Goal: Task Accomplishment & Management: Use online tool/utility

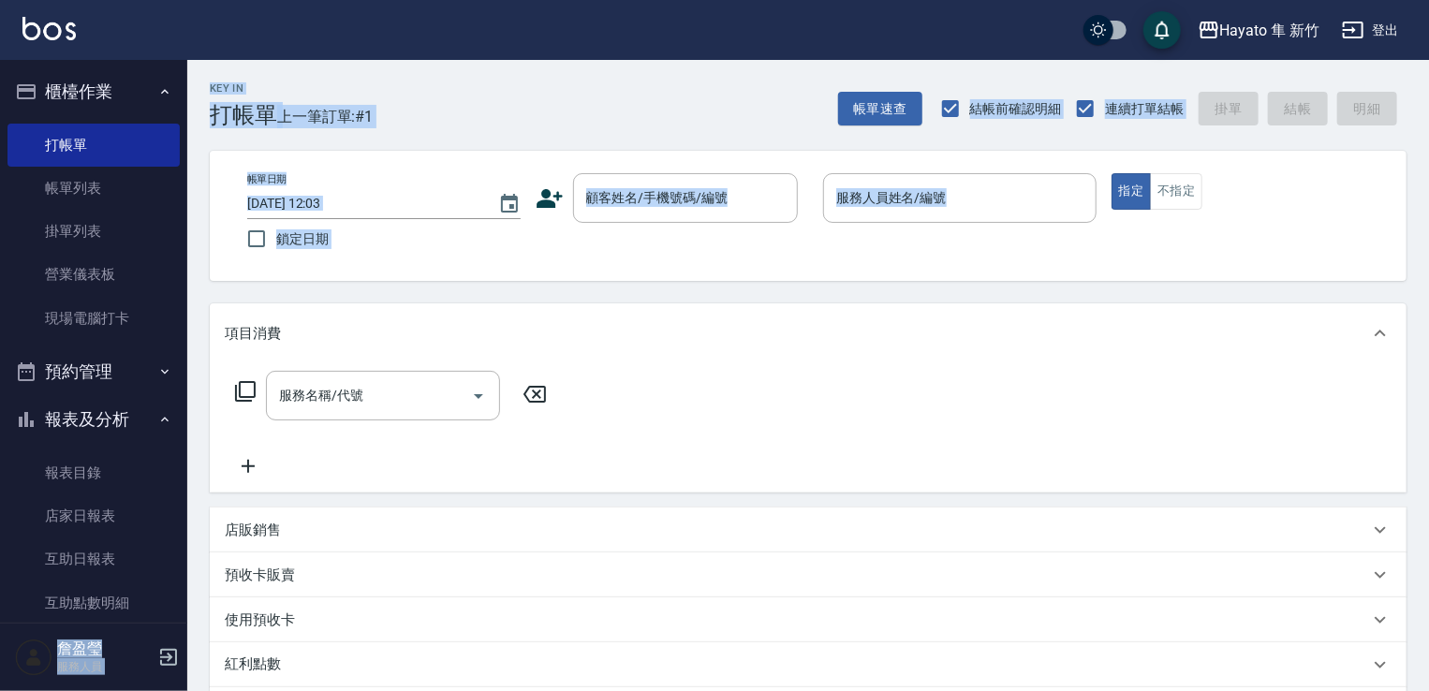
click at [643, 278] on div "帳單日期 [DATE] 12:03 鎖定日期 顧客姓名/手機號碼/編號 顧客姓名/手機號碼/編號 服務人員姓名/編號 服務人員姓名/編號 指定 不指定" at bounding box center [808, 216] width 1197 height 130
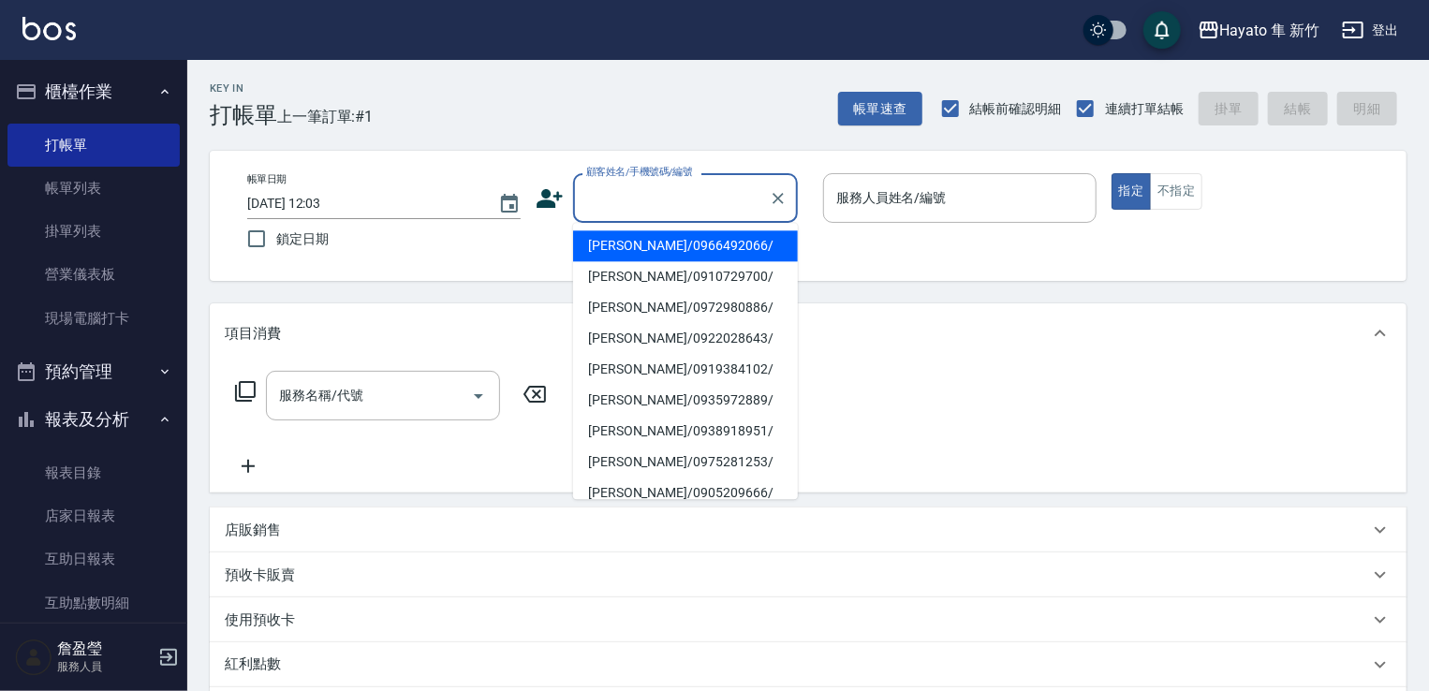
click at [694, 189] on input "顧客姓名/手機號碼/編號" at bounding box center [672, 198] width 180 height 33
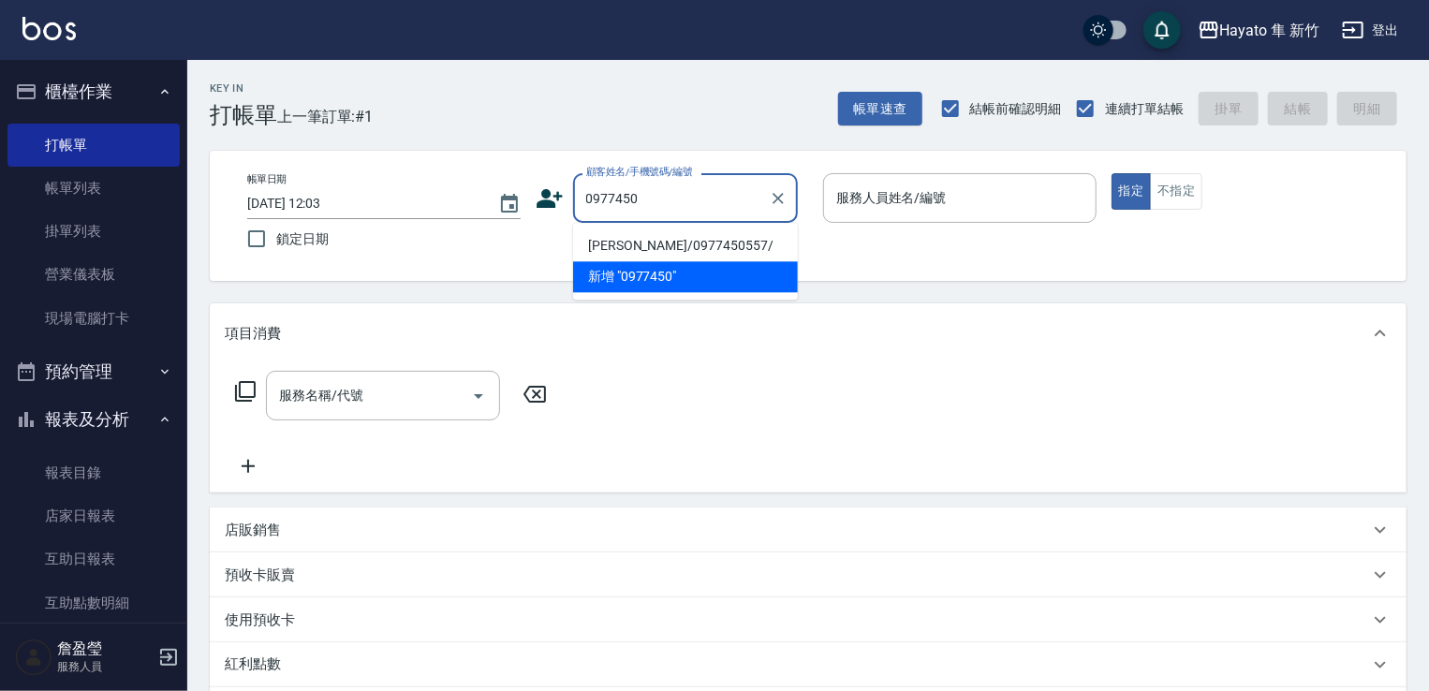
click at [717, 255] on li "[PERSON_NAME]/0977450557/" at bounding box center [685, 245] width 225 height 31
type input "[PERSON_NAME]/0977450557/"
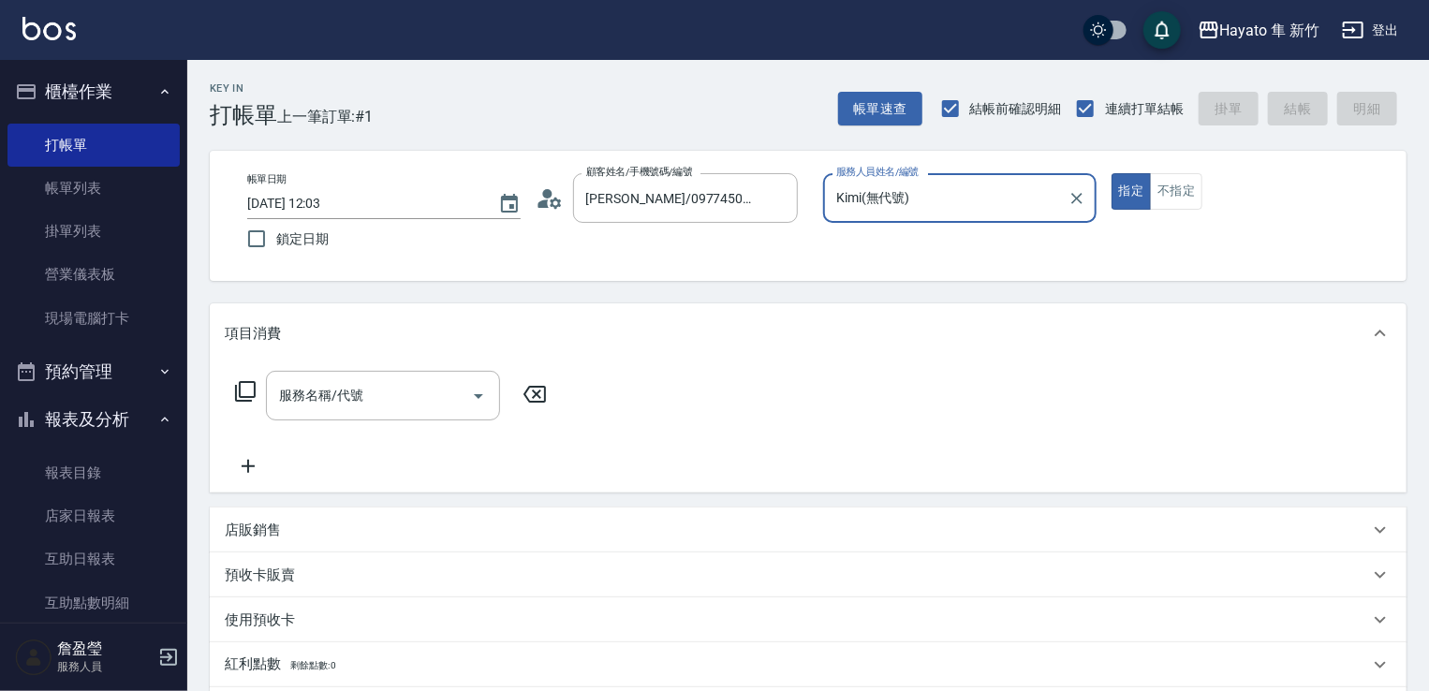
type input "Kimi(無代號)"
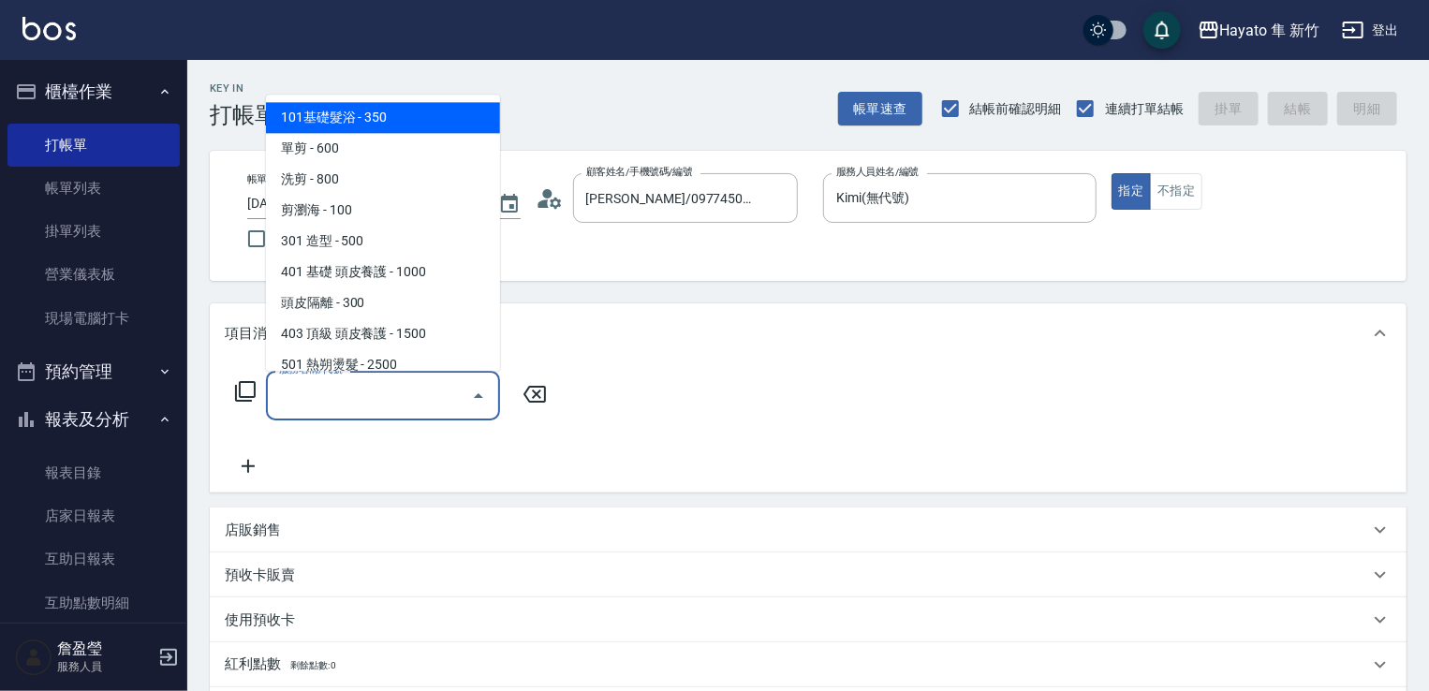
click at [378, 406] on input "服務名稱/代號" at bounding box center [368, 395] width 189 height 33
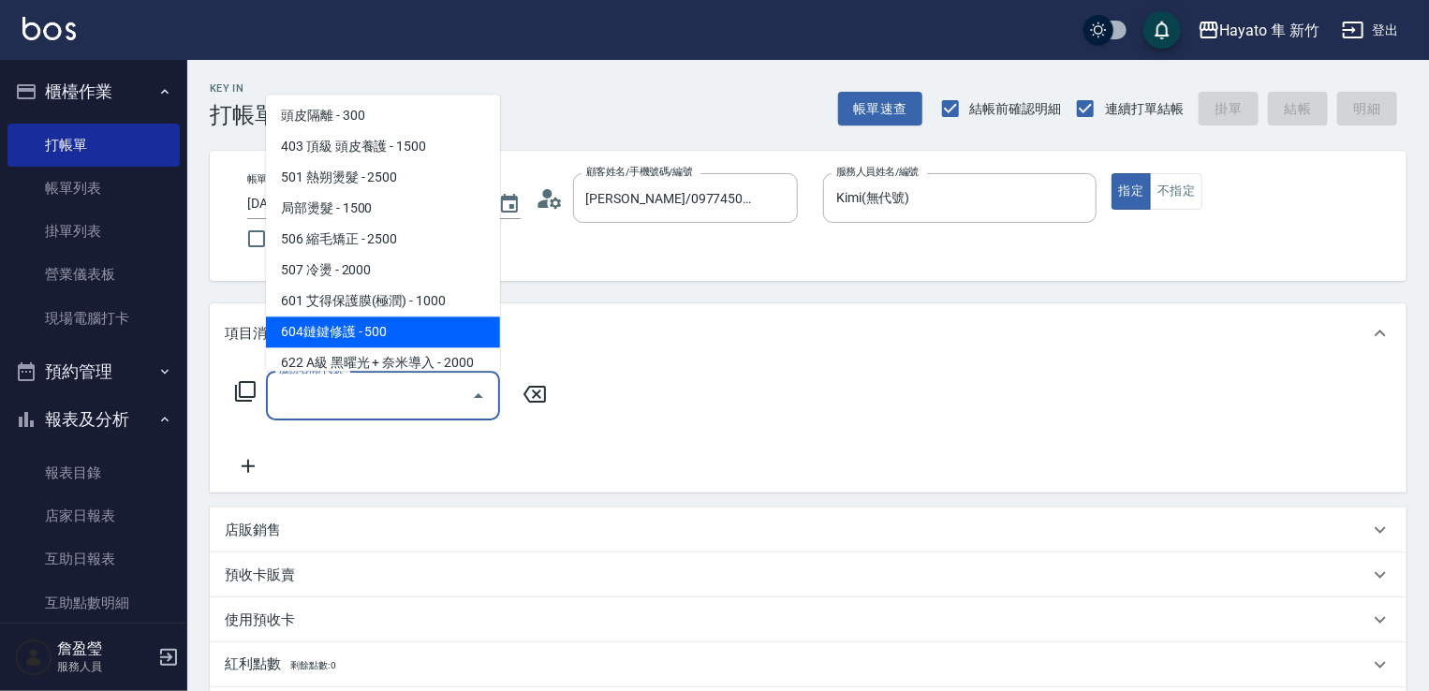
scroll to position [326, 0]
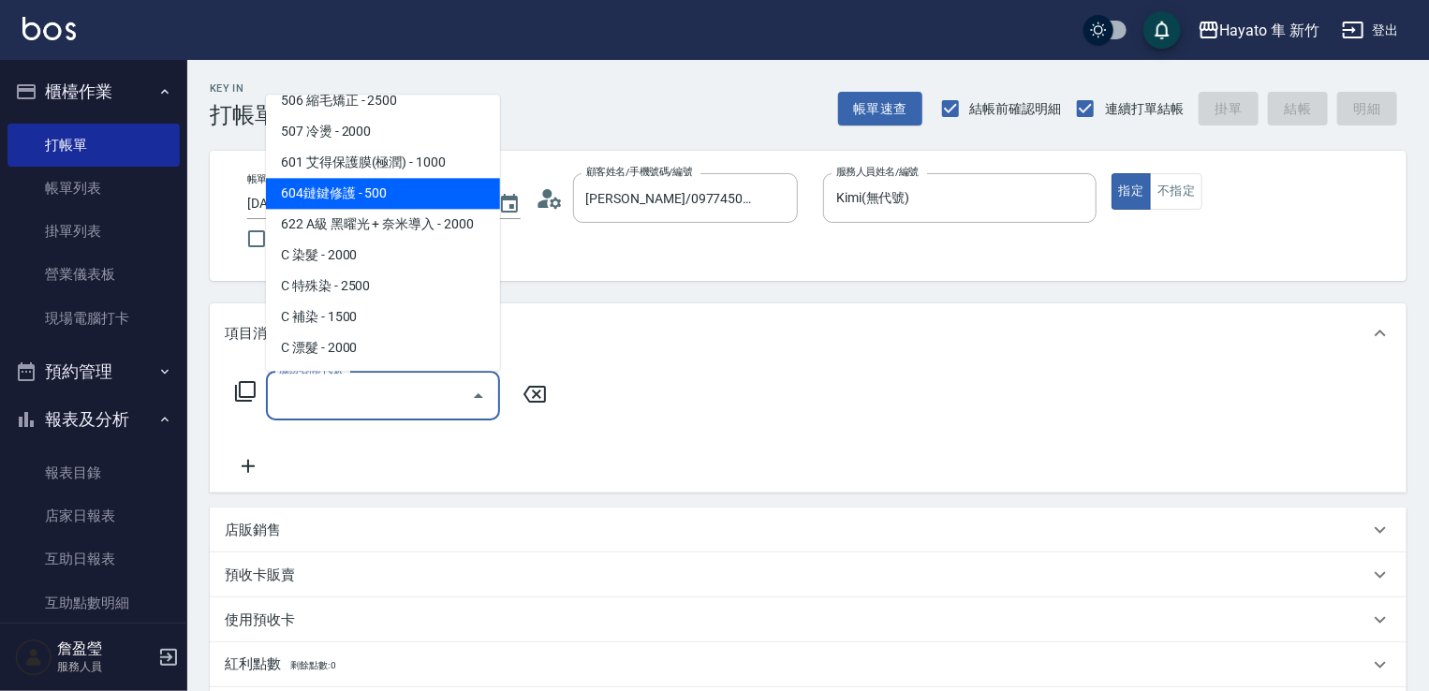
click at [308, 323] on span "C 補染 - 1500" at bounding box center [383, 317] width 234 height 31
type input "C 補染(704)"
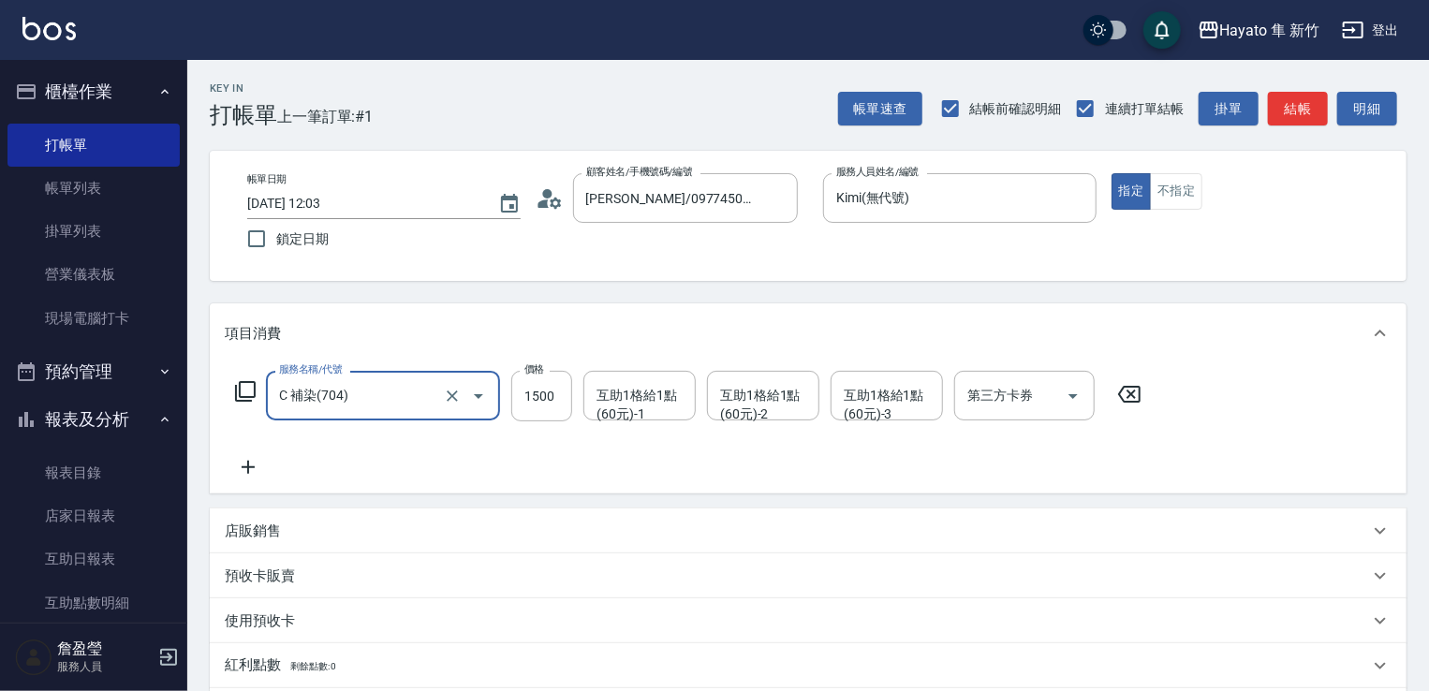
click at [239, 462] on icon at bounding box center [248, 467] width 47 height 22
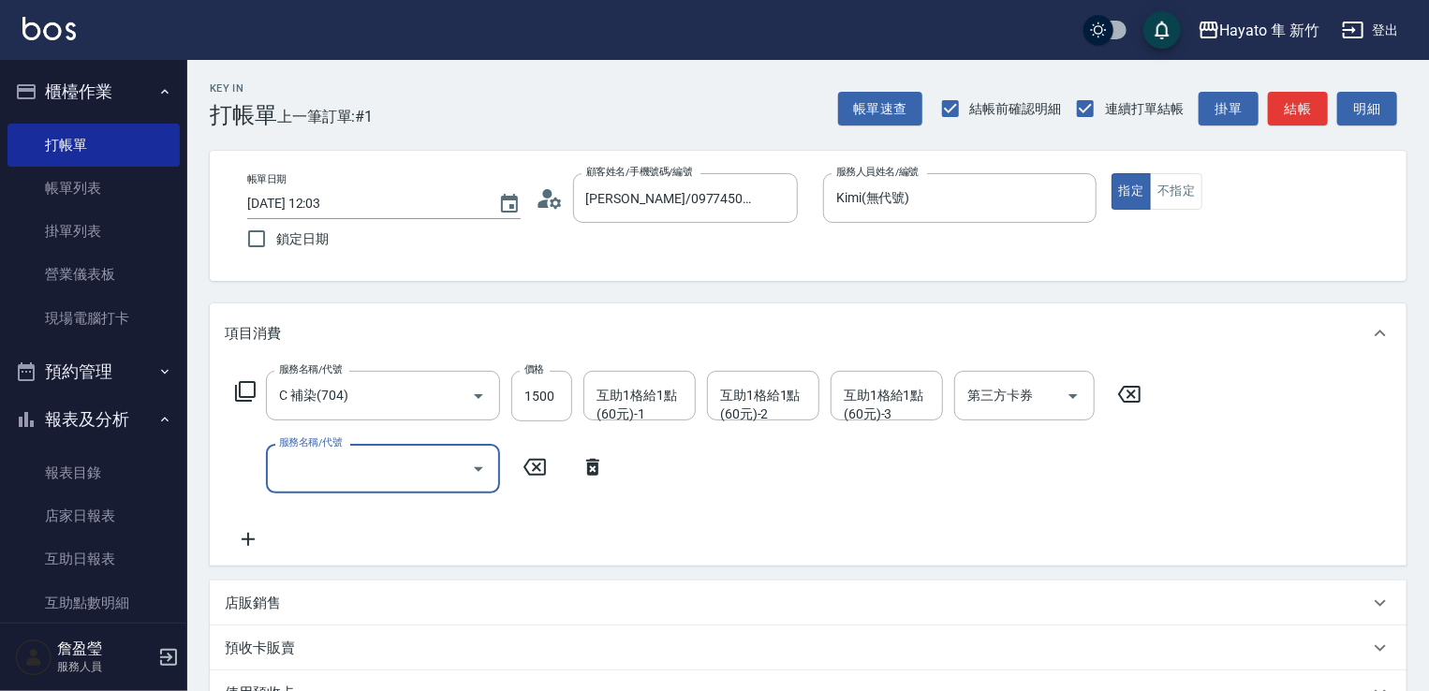
click at [344, 461] on input "服務名稱/代號" at bounding box center [368, 468] width 189 height 33
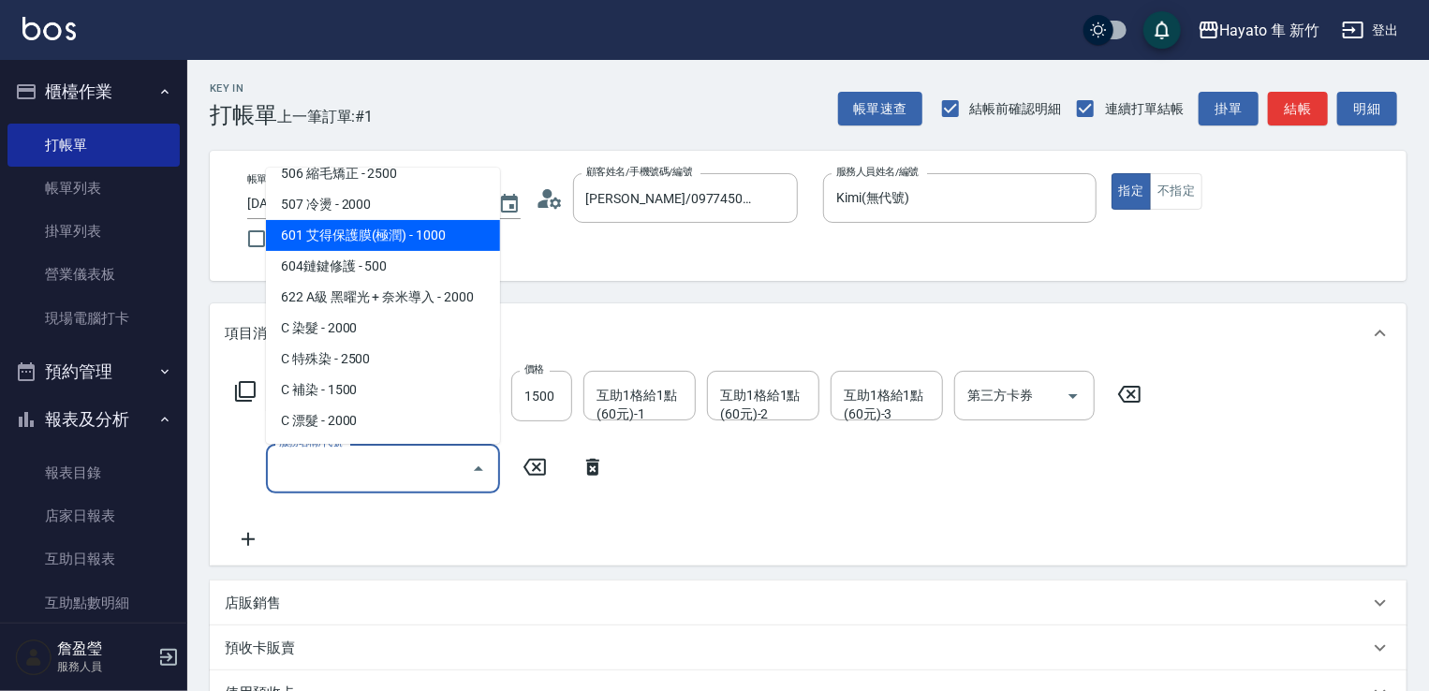
click at [451, 248] on span "601 艾得保護膜(極潤) - 1000" at bounding box center [383, 235] width 234 height 31
type input "601 艾得保護膜(極潤)(601)"
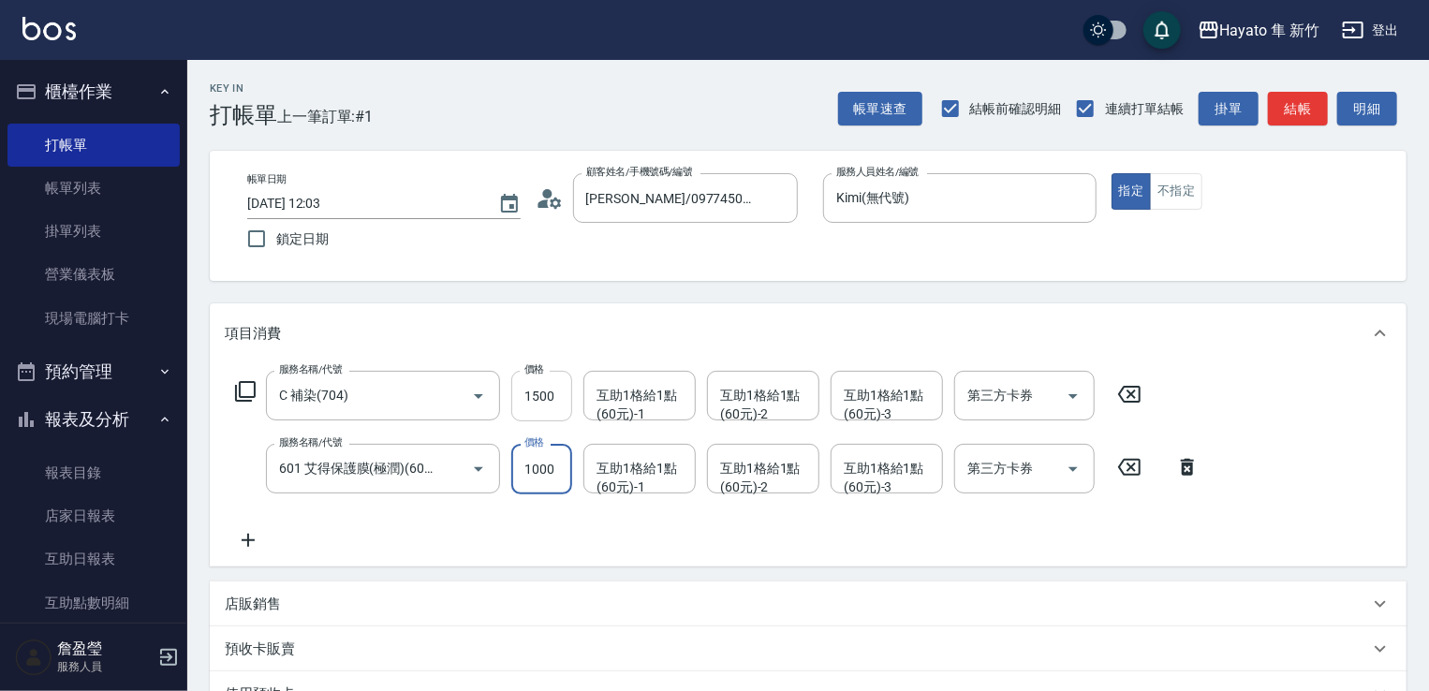
click at [559, 401] on input "1500" at bounding box center [541, 396] width 61 height 51
type input "1400"
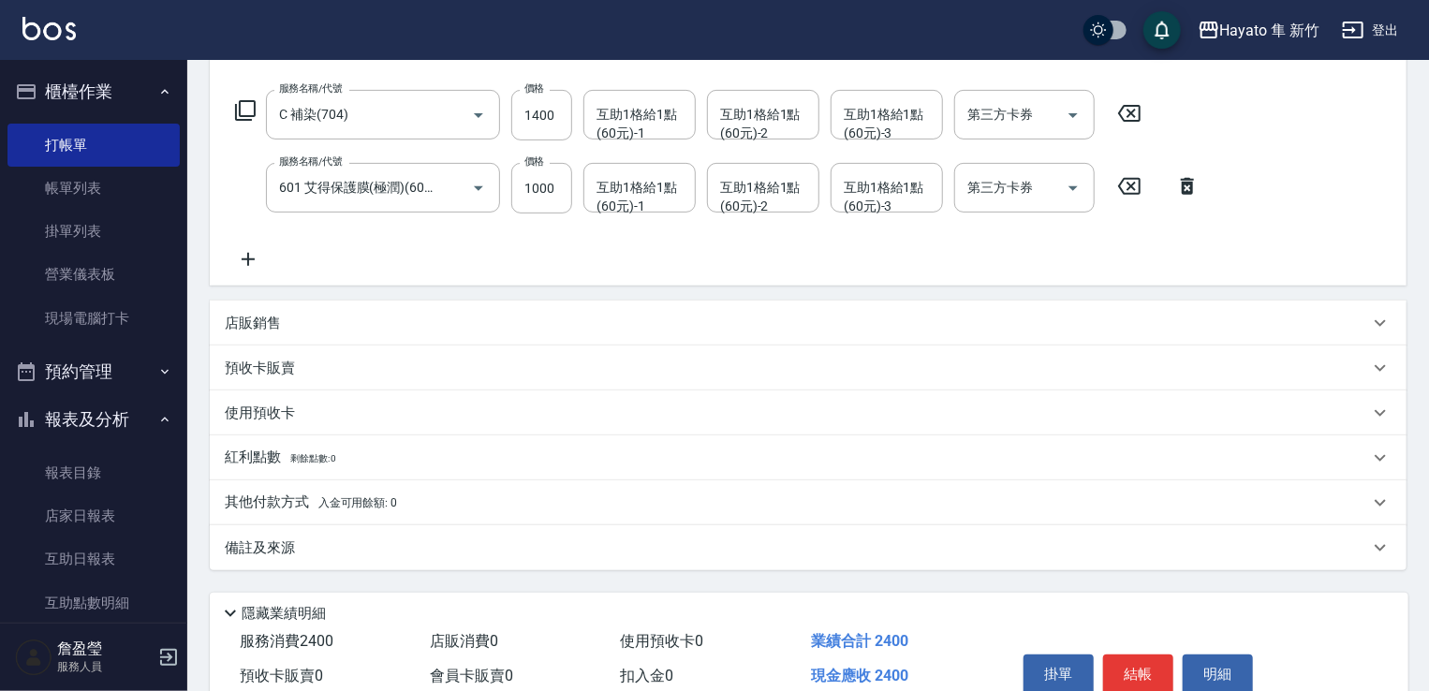
click at [355, 553] on div "備註及來源" at bounding box center [797, 549] width 1145 height 20
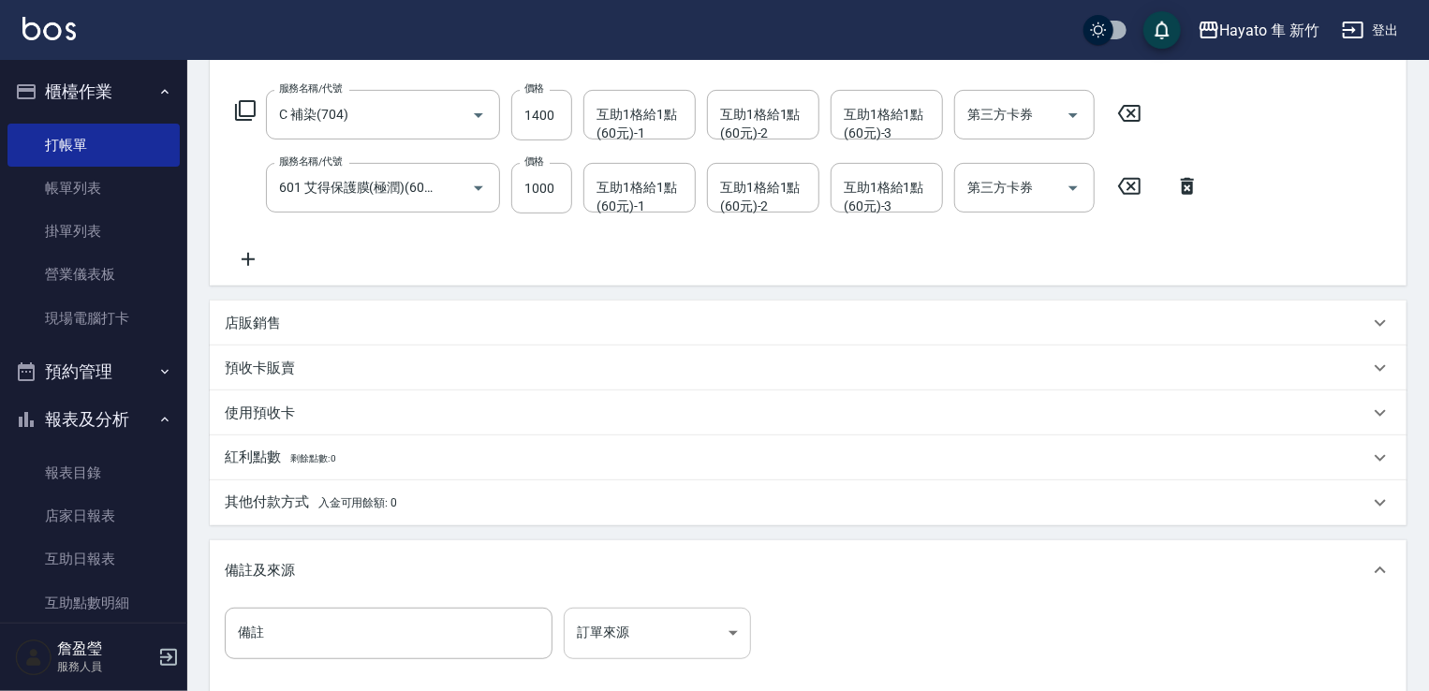
click at [633, 655] on body "Hayato 隼 新竹 登出 櫃檯作業 打帳單 帳單列表 掛單列表 營業儀表板 現場電腦打卡 預約管理 預約管理 報表及分析 報表目錄 店家日報表 互助日報表…" at bounding box center [714, 309] width 1429 height 1181
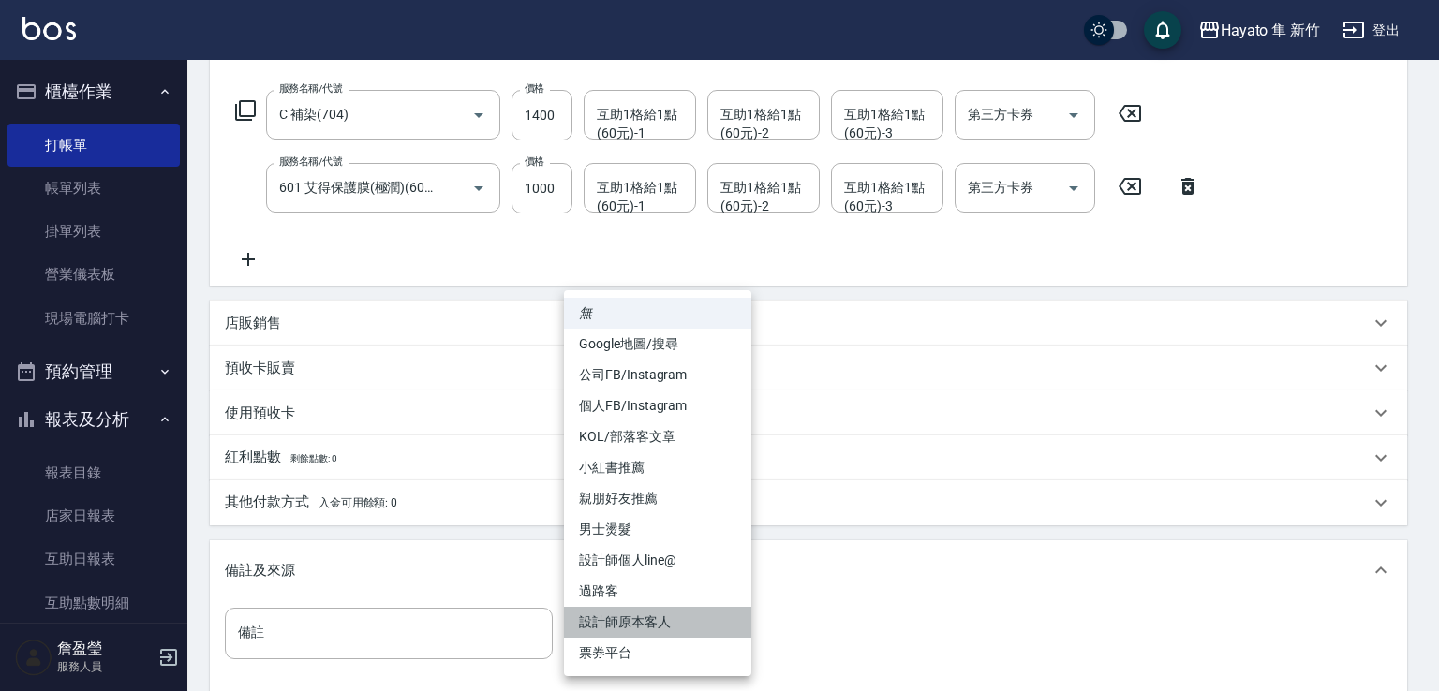
click at [644, 618] on li "設計師原本客人" at bounding box center [657, 622] width 187 height 31
type input "設計師原本客人"
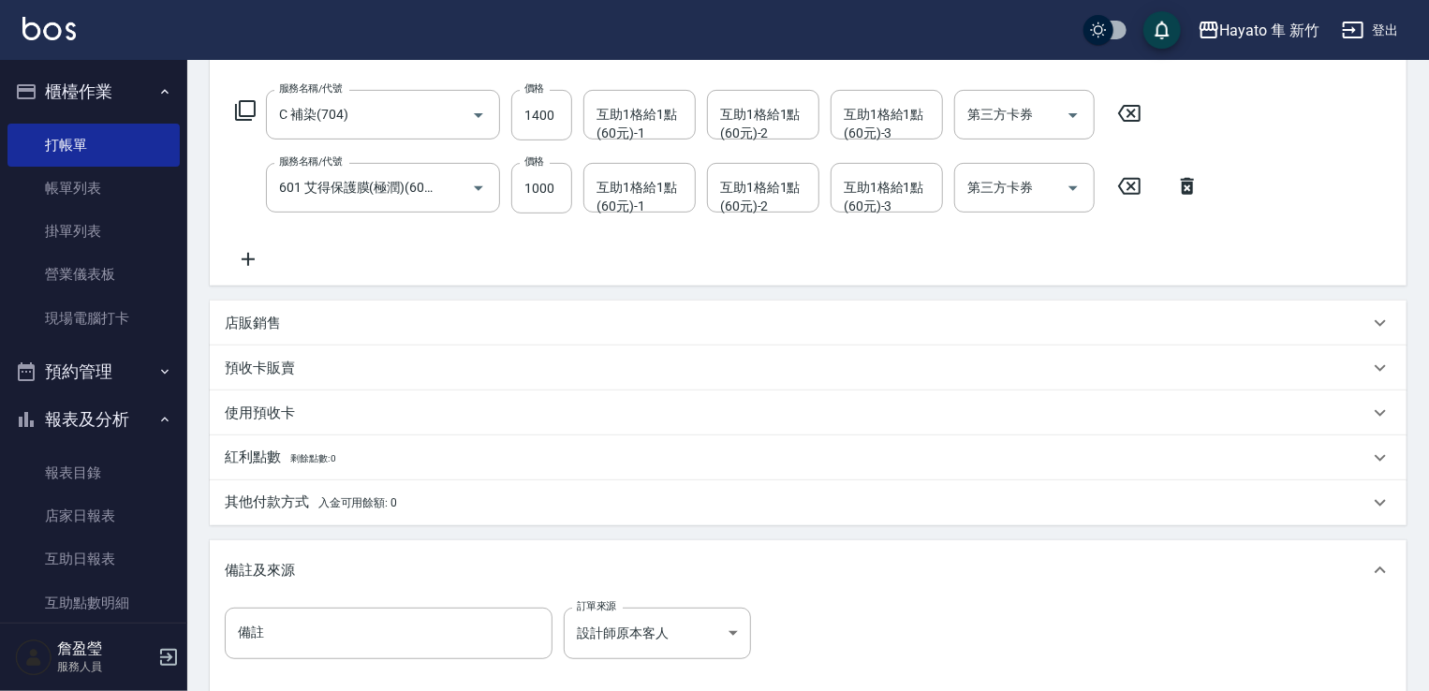
click at [338, 508] on span "入金可用餘額: 0" at bounding box center [358, 502] width 80 height 13
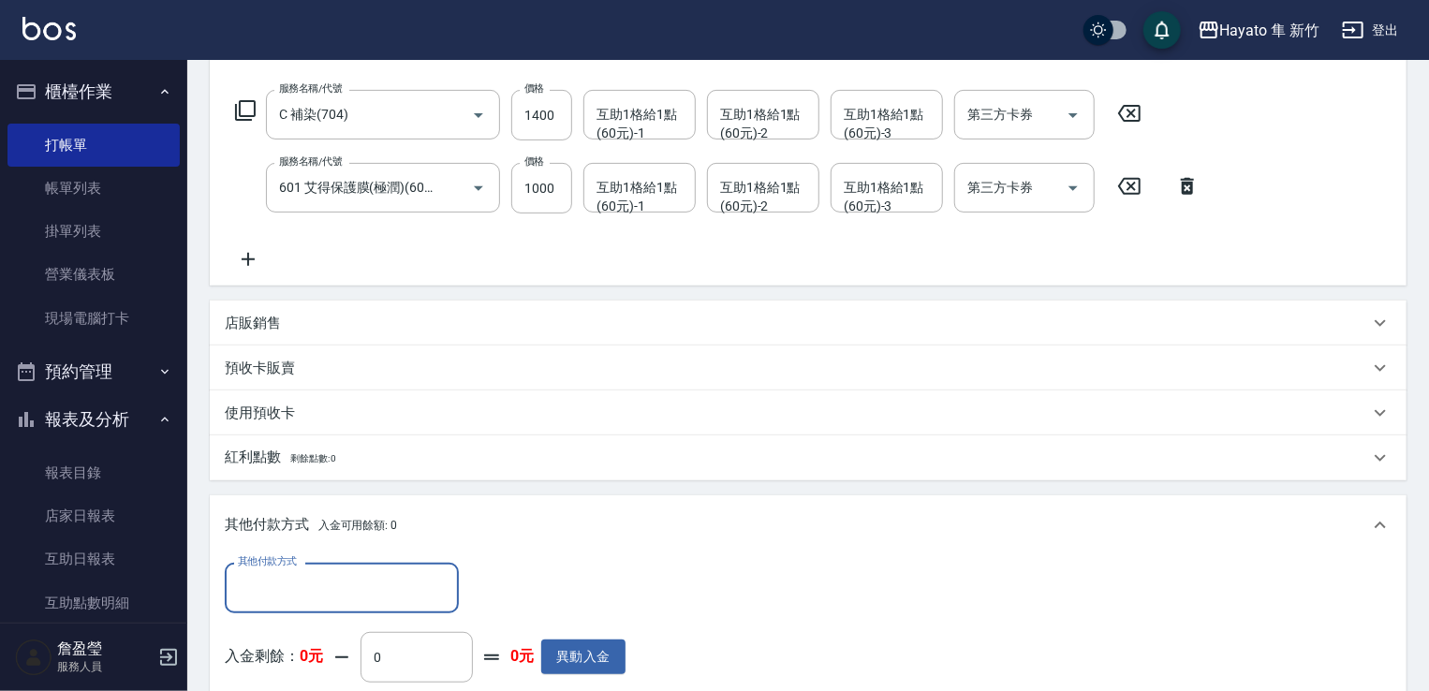
scroll to position [0, 0]
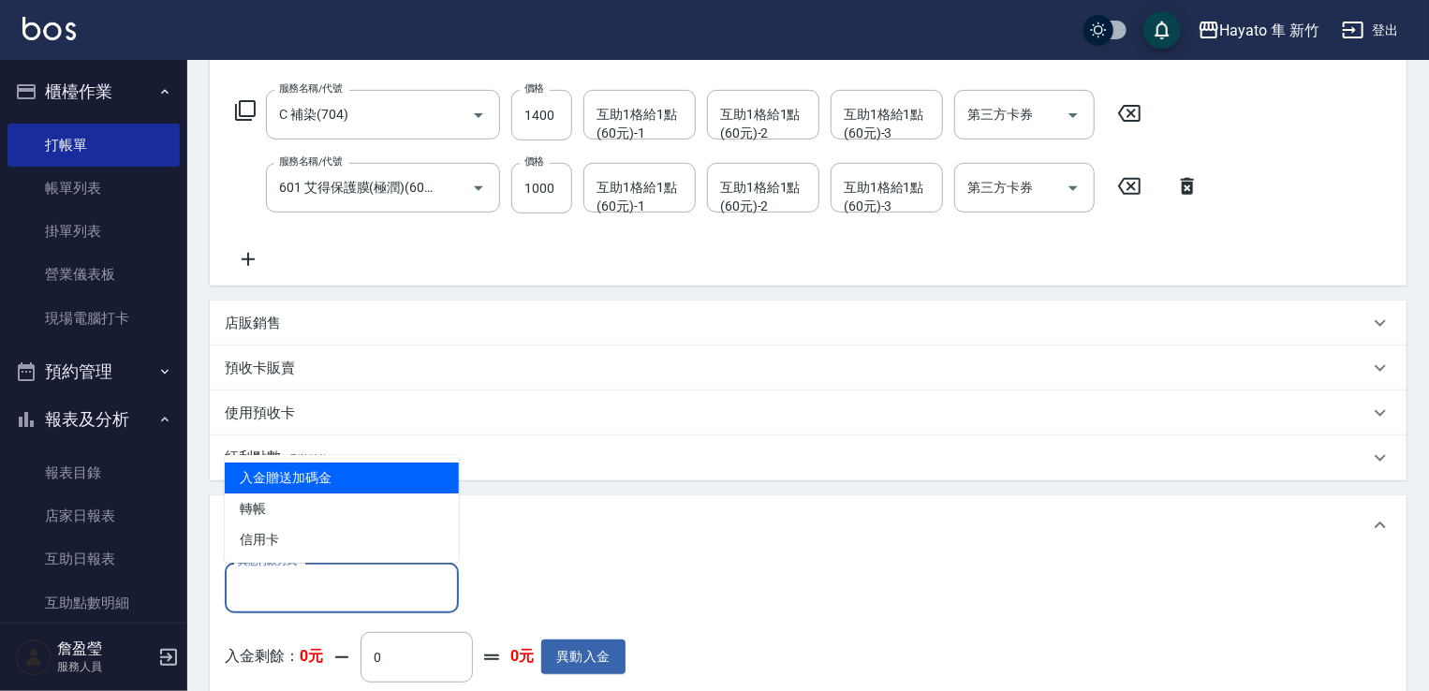
click at [322, 575] on input "其他付款方式" at bounding box center [341, 587] width 217 height 33
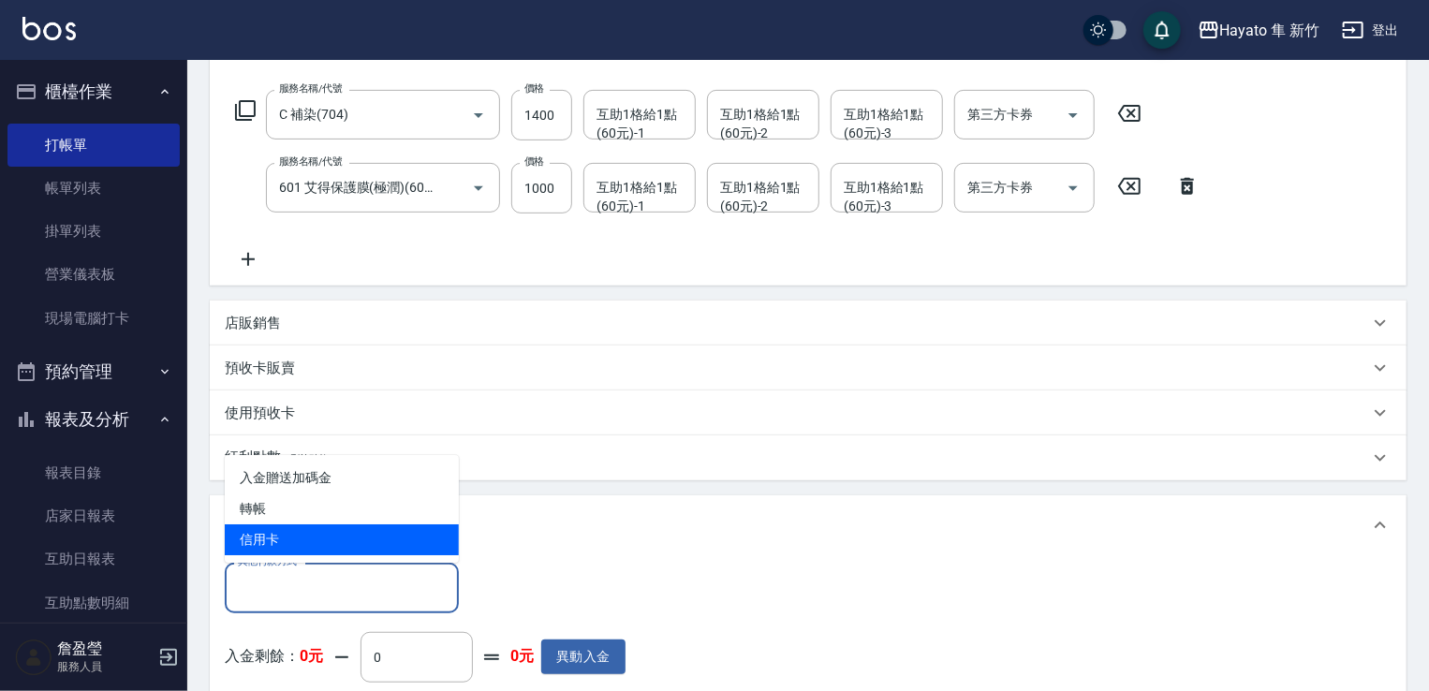
click at [314, 526] on span "信用卡" at bounding box center [342, 540] width 234 height 31
type input "信用卡"
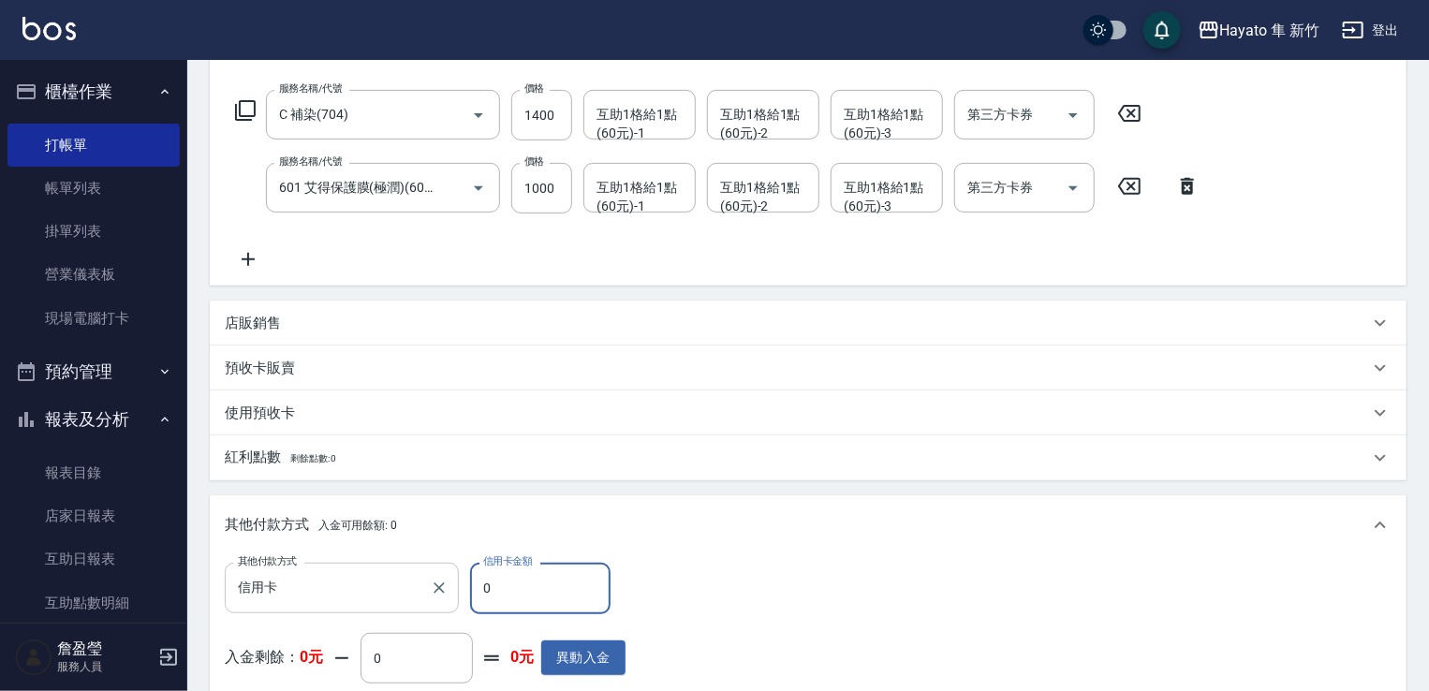
drag, startPoint x: 528, startPoint y: 608, endPoint x: 378, endPoint y: 612, distance: 149.9
click at [378, 612] on div "其他付款方式 信用卡 其他付款方式 信用卡金額 0 信用卡金額" at bounding box center [425, 588] width 401 height 51
type input "2400"
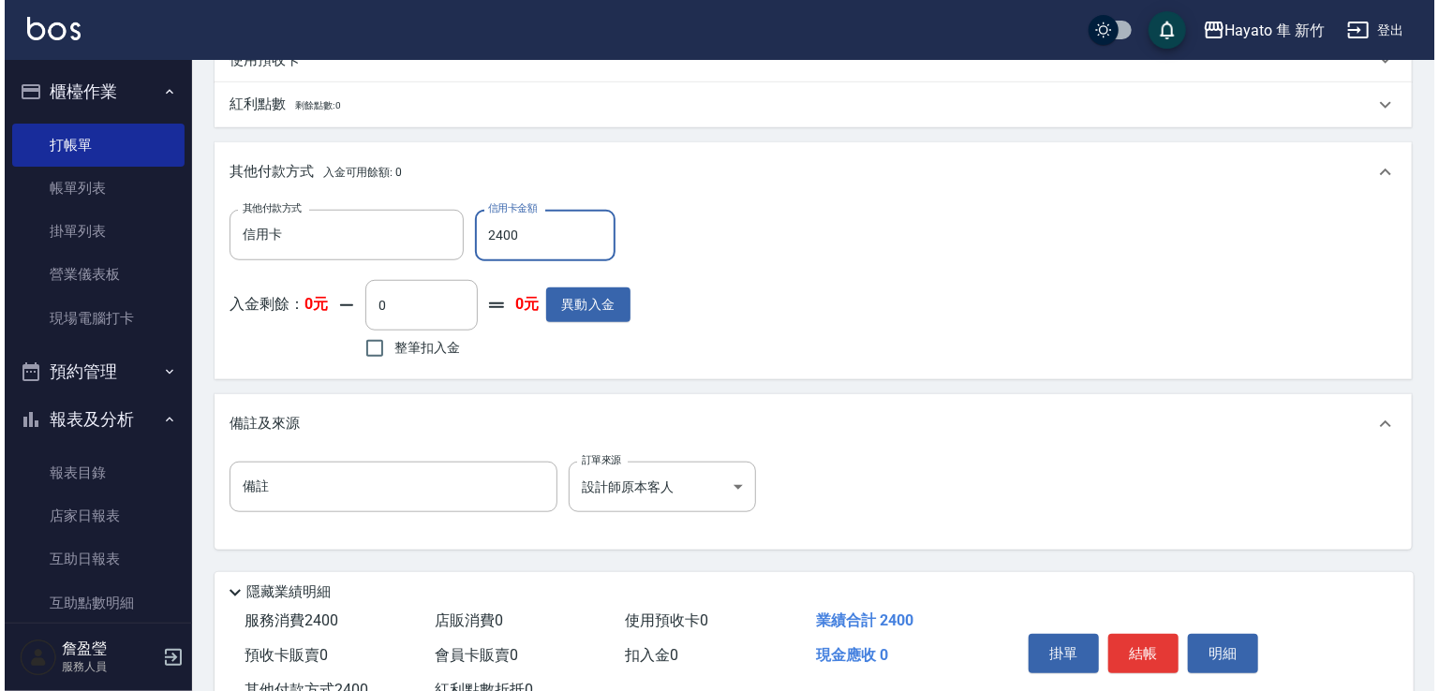
scroll to position [702, 0]
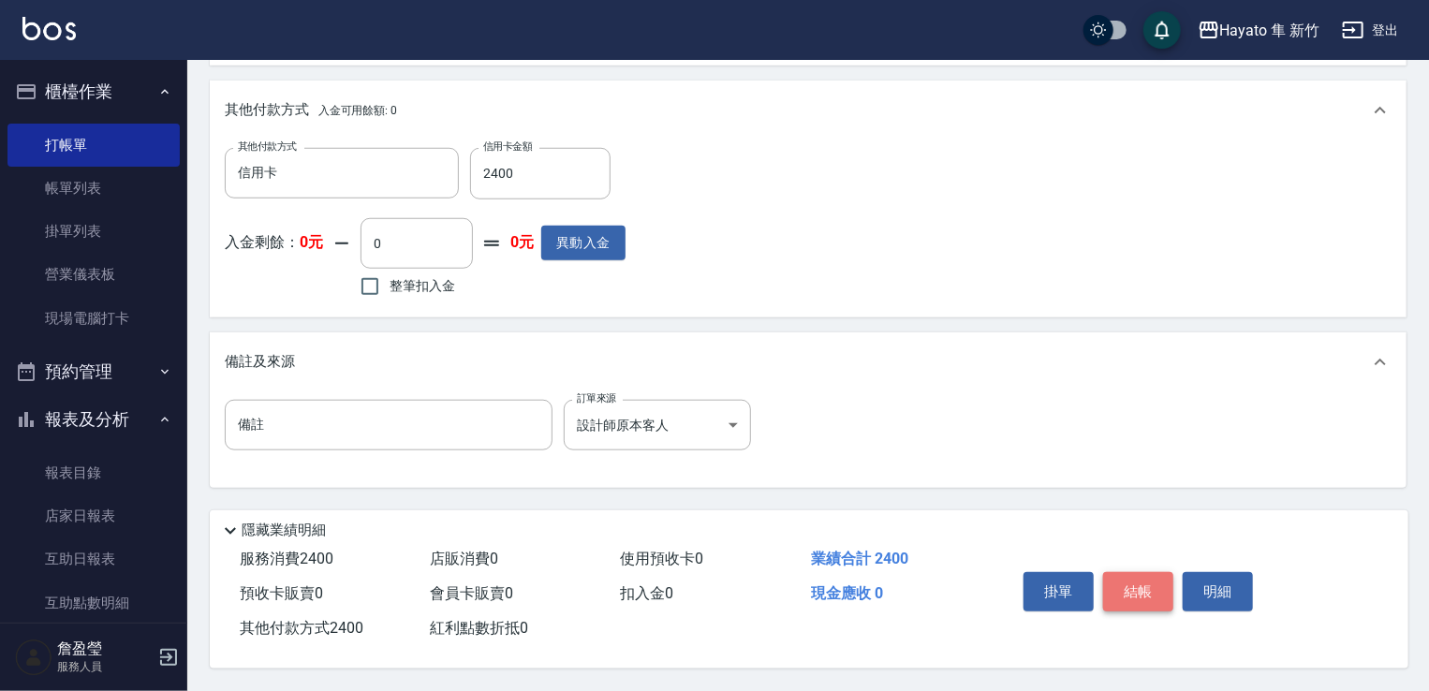
click at [1131, 578] on button "結帳" at bounding box center [1138, 591] width 70 height 39
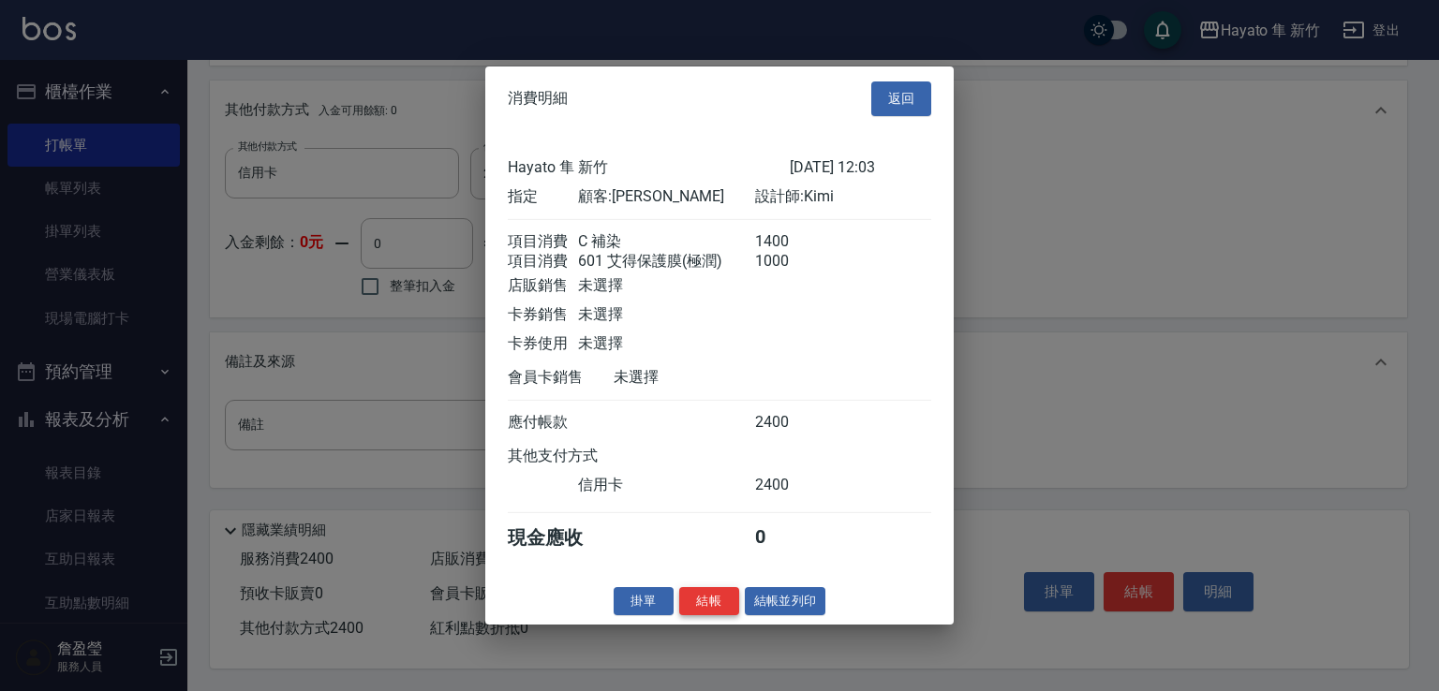
click at [730, 612] on button "結帳" at bounding box center [709, 600] width 60 height 29
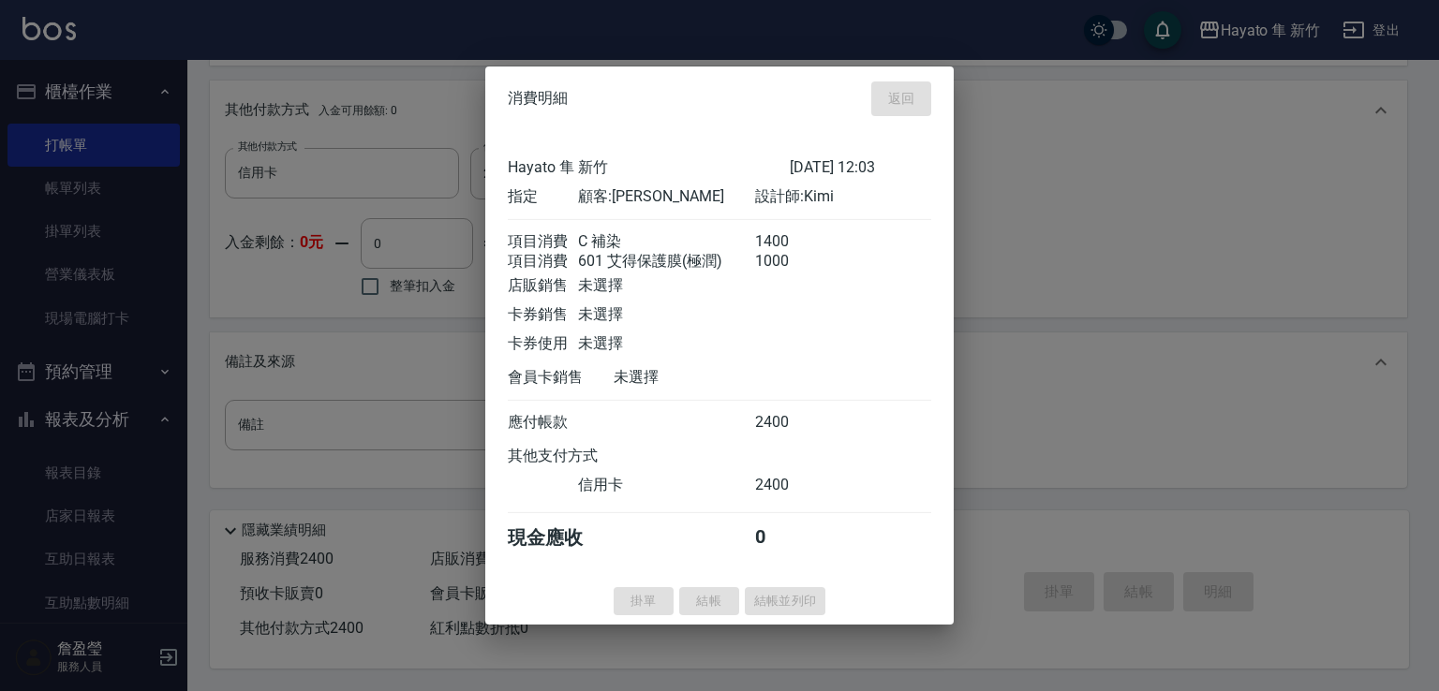
type input "[DATE] 13:39"
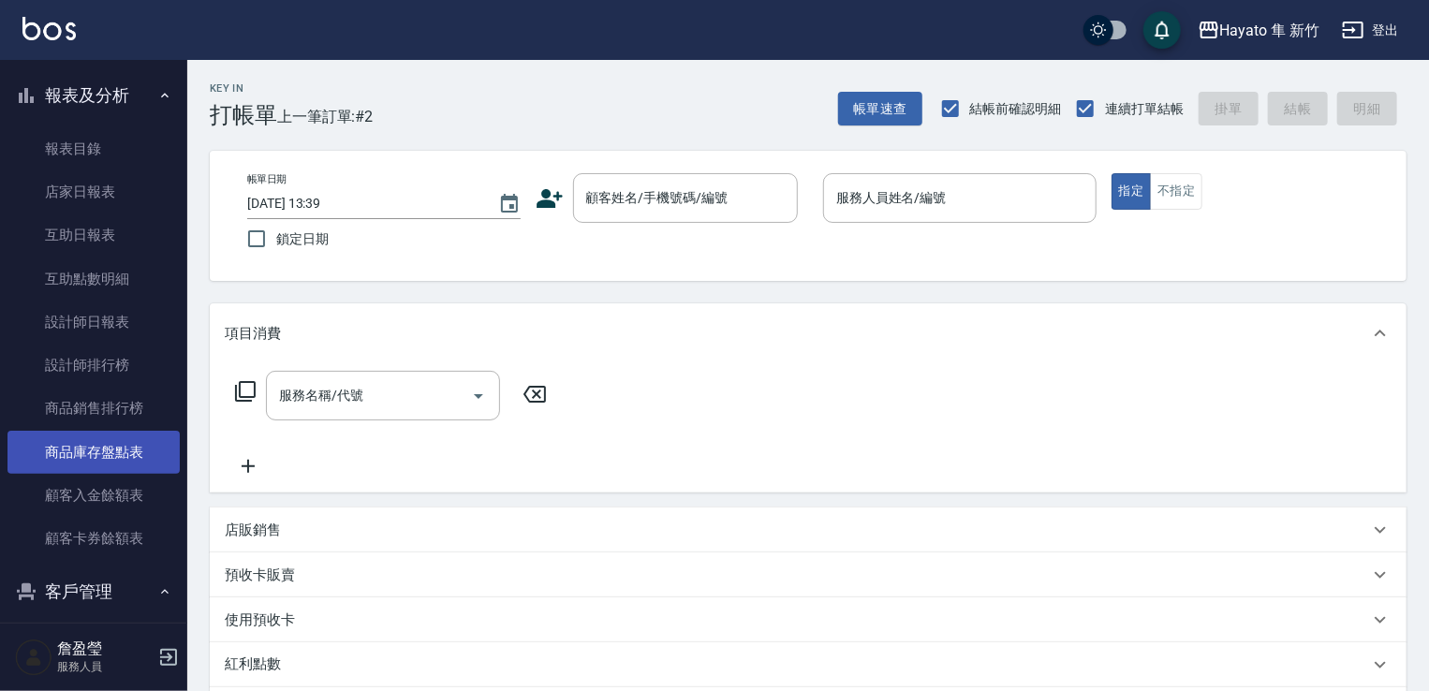
scroll to position [468, 0]
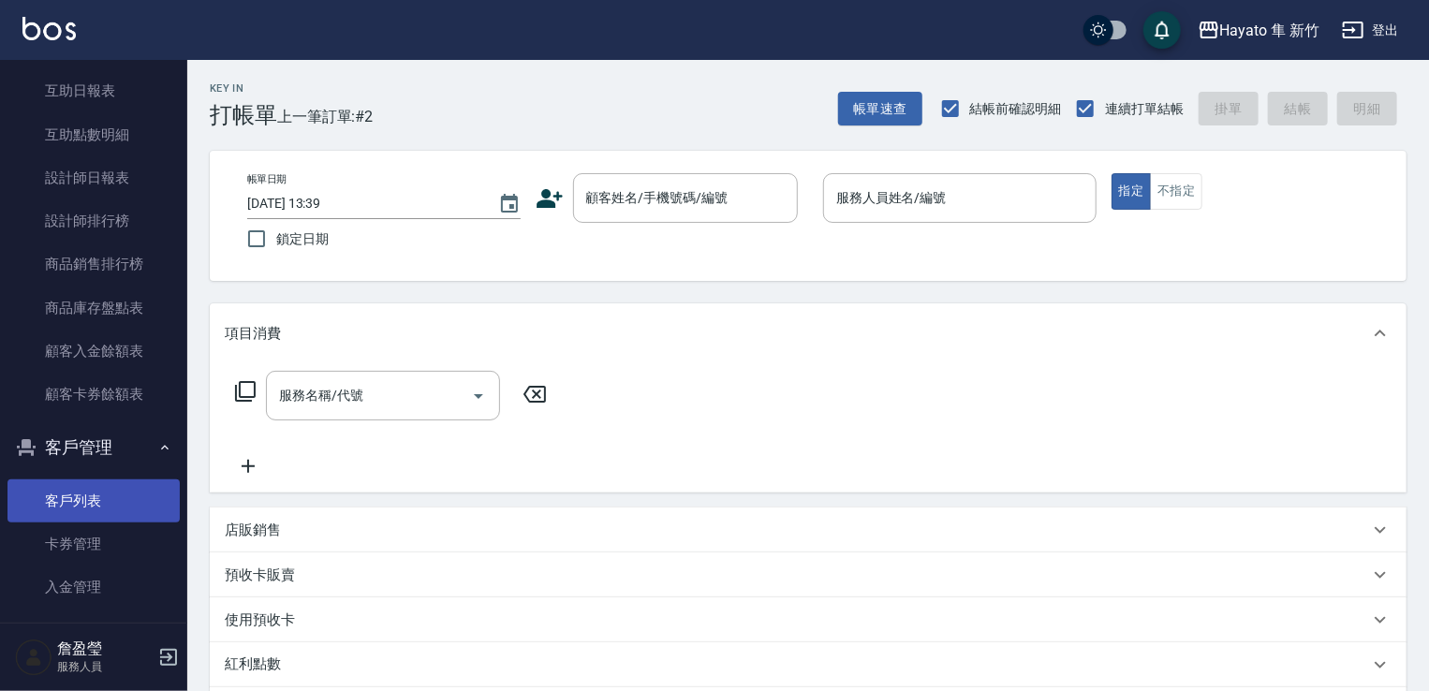
click at [131, 489] on link "客戶列表" at bounding box center [93, 501] width 172 height 43
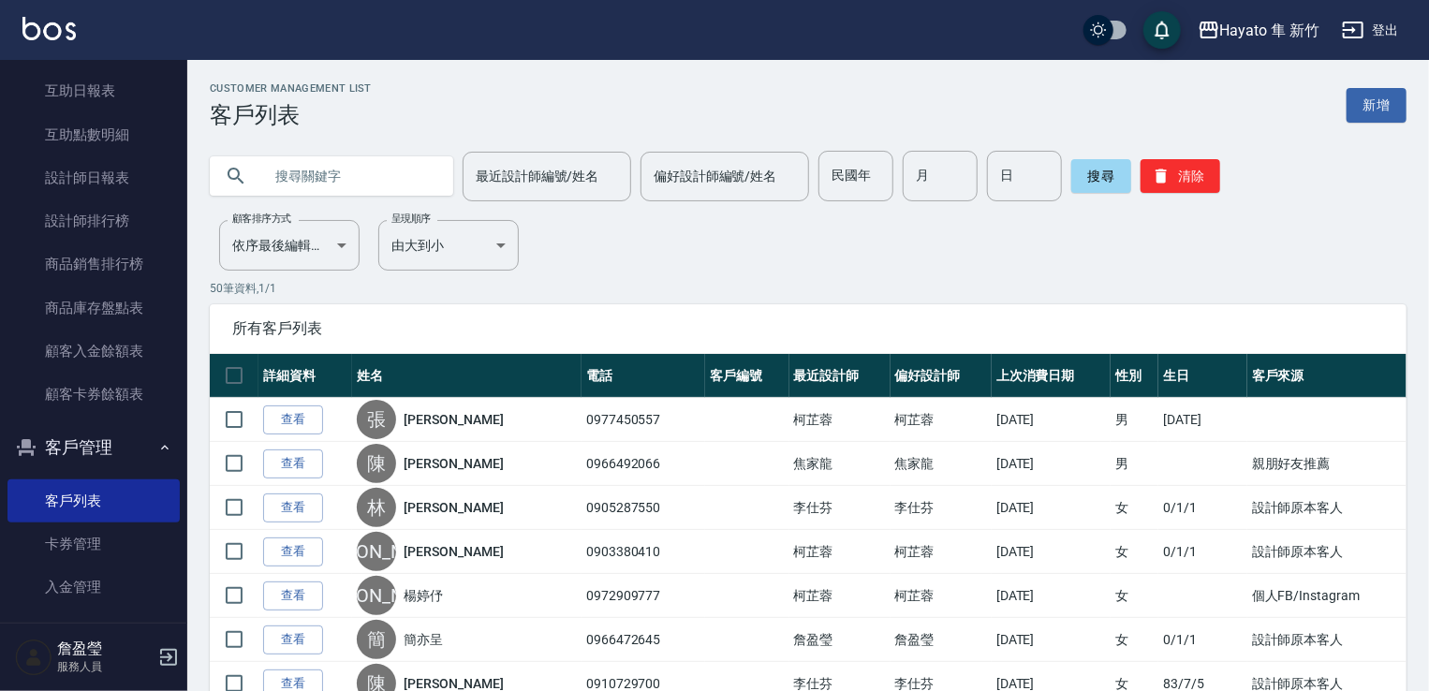
click at [362, 170] on input "text" at bounding box center [350, 176] width 176 height 51
click at [437, 83] on div "Customer Management List 客戶列表 新增" at bounding box center [808, 105] width 1197 height 46
click at [381, 182] on input "text" at bounding box center [350, 176] width 176 height 51
type input "桂"
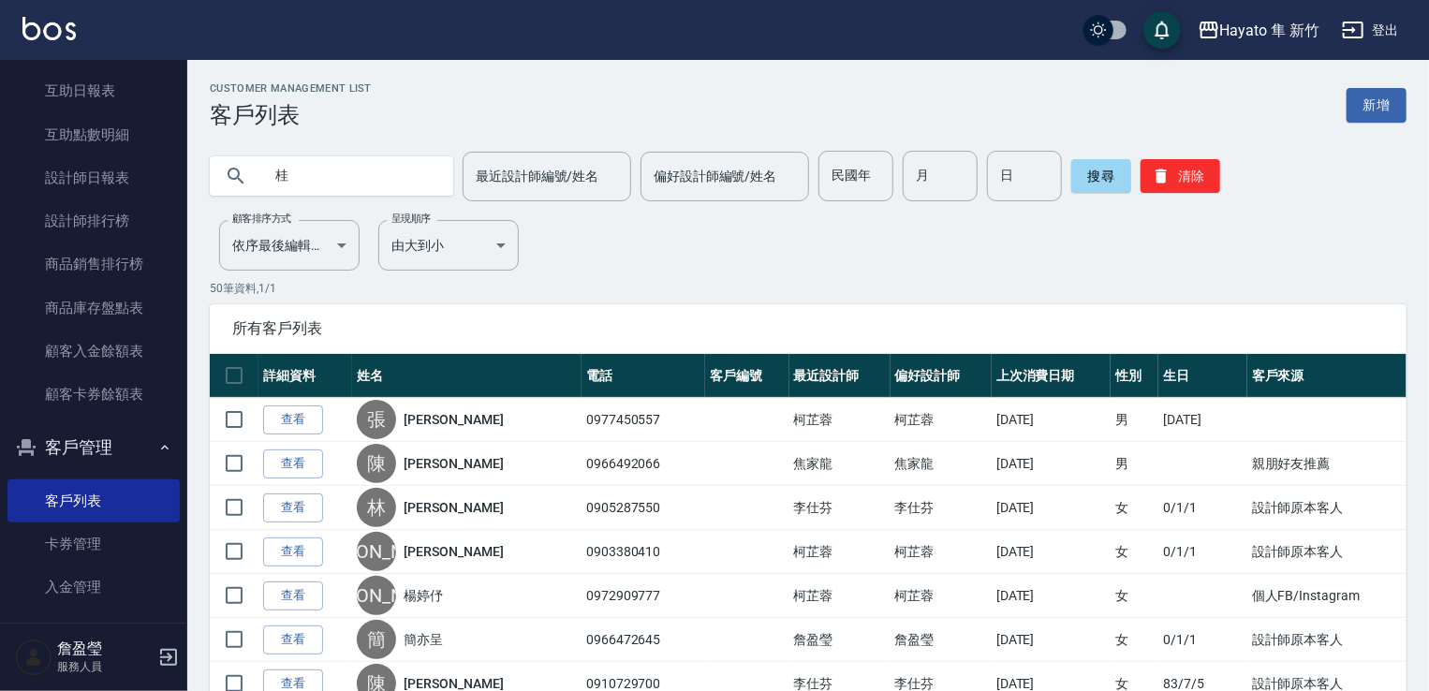
click at [1116, 194] on div "搜尋 清除" at bounding box center [1146, 176] width 149 height 51
click at [1116, 185] on button "搜尋" at bounding box center [1102, 176] width 60 height 34
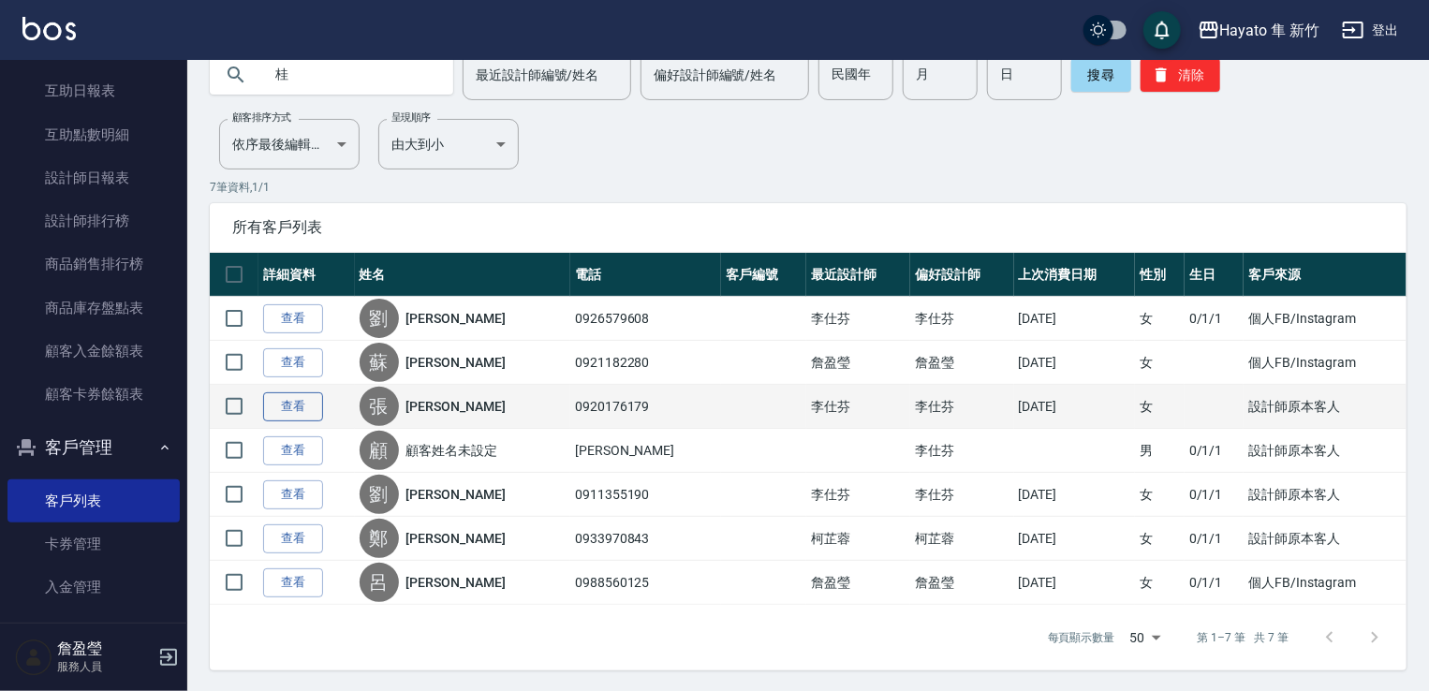
scroll to position [101, 0]
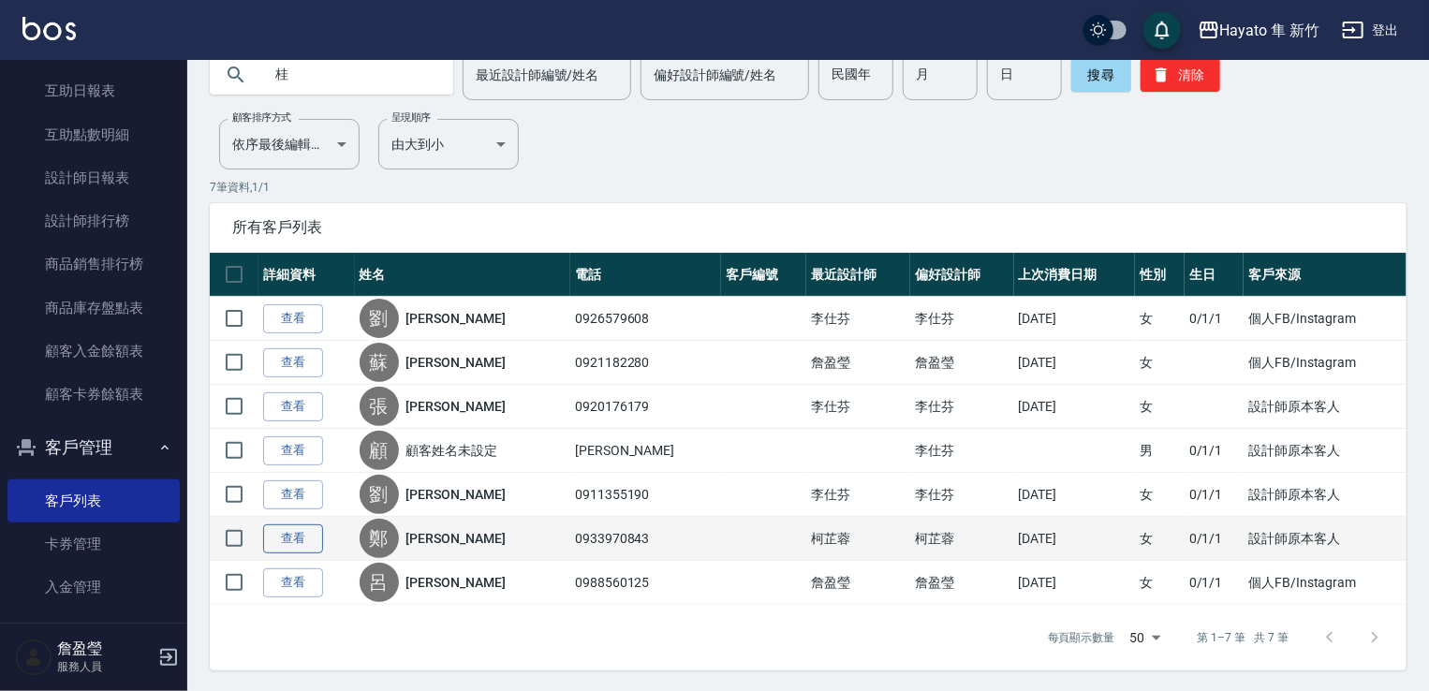
click at [308, 542] on link "查看" at bounding box center [293, 539] width 60 height 29
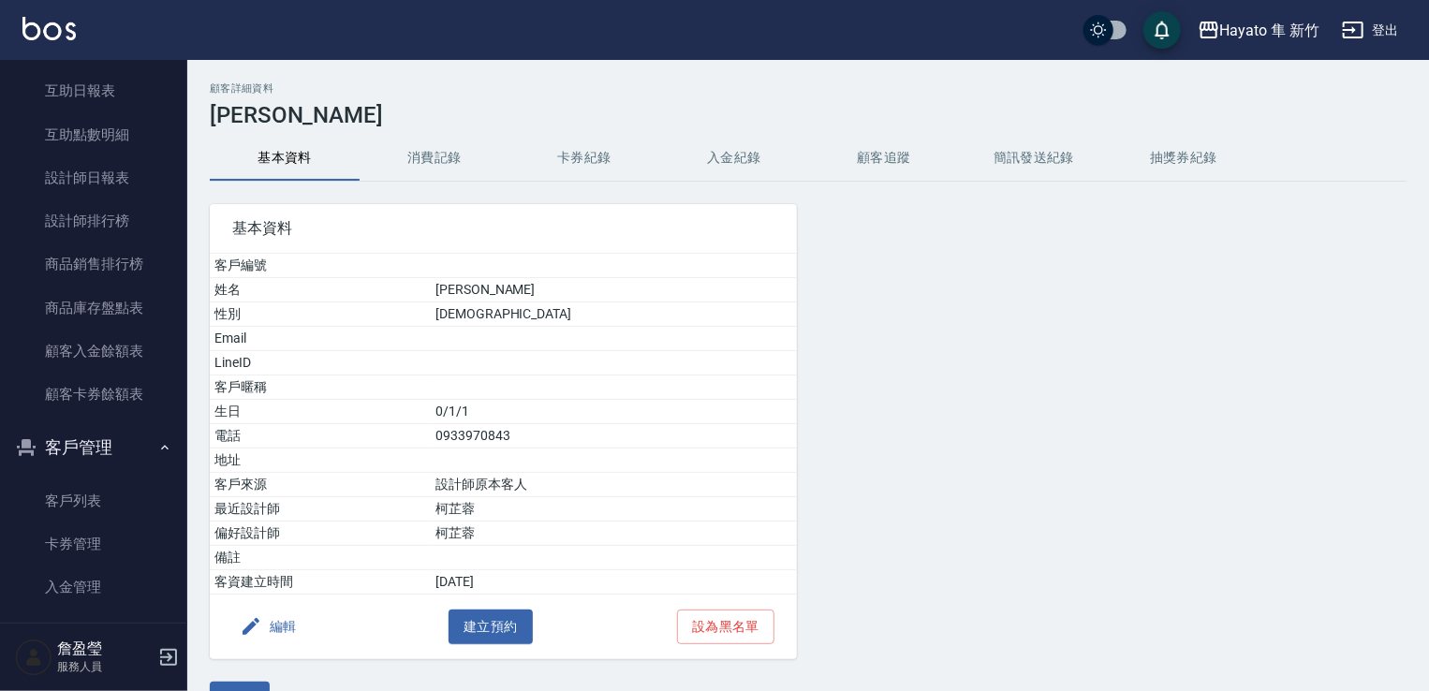
click at [435, 128] on div "顧客詳細資料 [PERSON_NAME]資料 消費記錄 卡券紀錄 入金紀錄 顧客追蹤 簡訊發送紀錄 抽獎券紀錄 基本資料 客戶編號 姓名 [PERSON_NA…" at bounding box center [808, 398] width 1242 height 633
click at [433, 156] on button "消費記錄" at bounding box center [435, 158] width 150 height 45
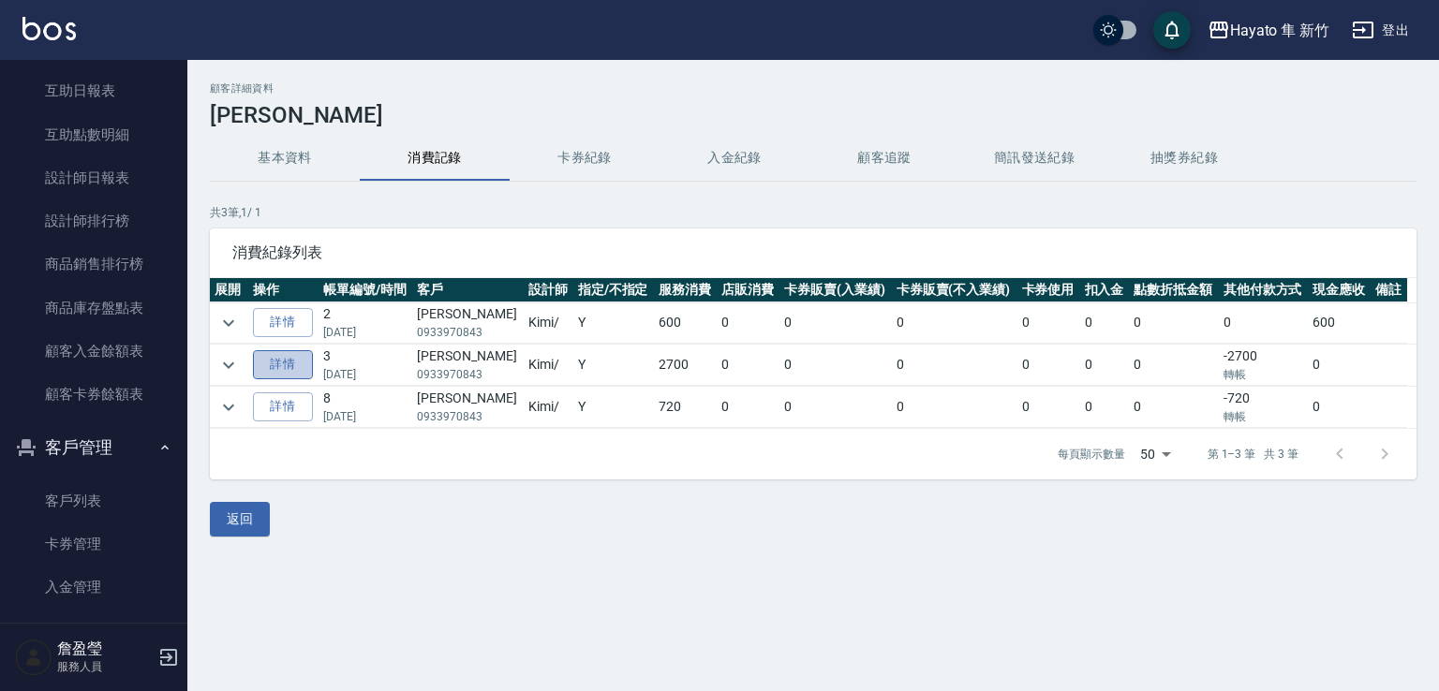
click at [287, 369] on link "詳情" at bounding box center [283, 364] width 60 height 29
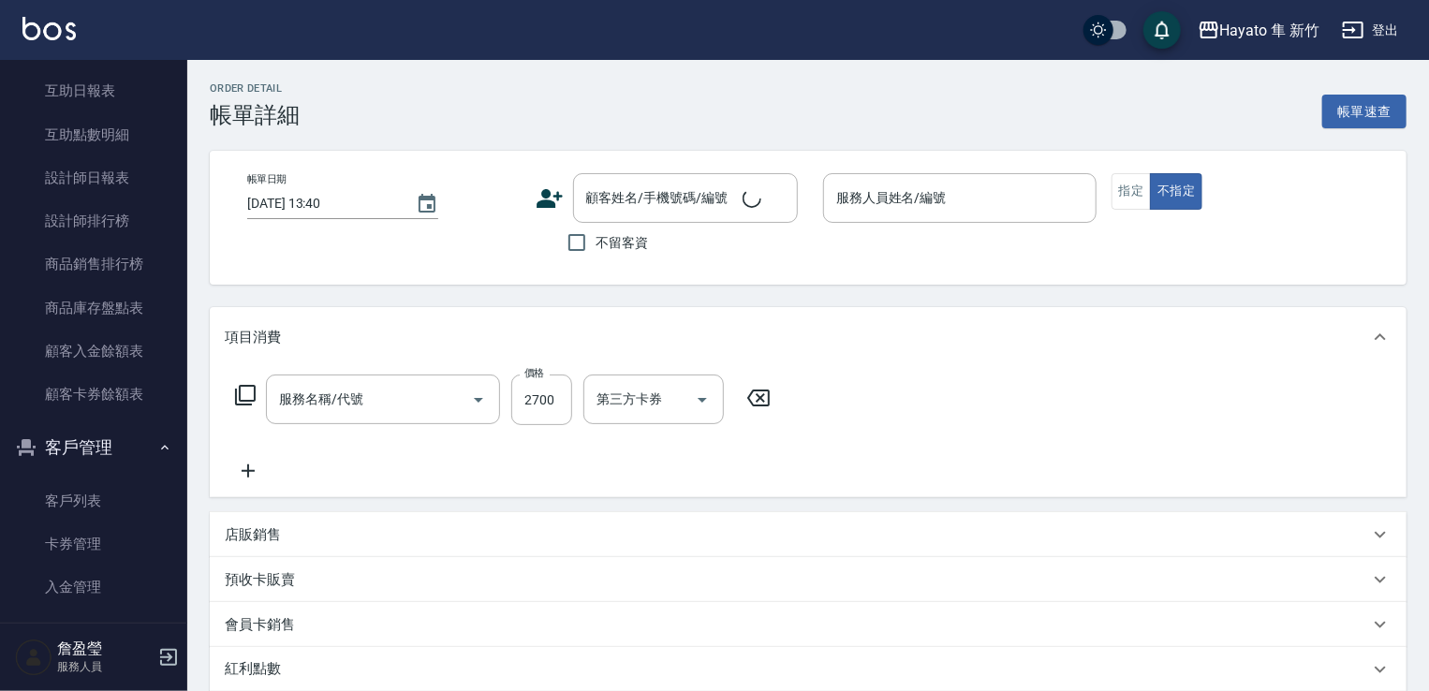
type input "[DATE] 15:27"
type input "Kimi(無代號)"
type input "506 縮毛矯正 (506)"
type input "設計師原本客人"
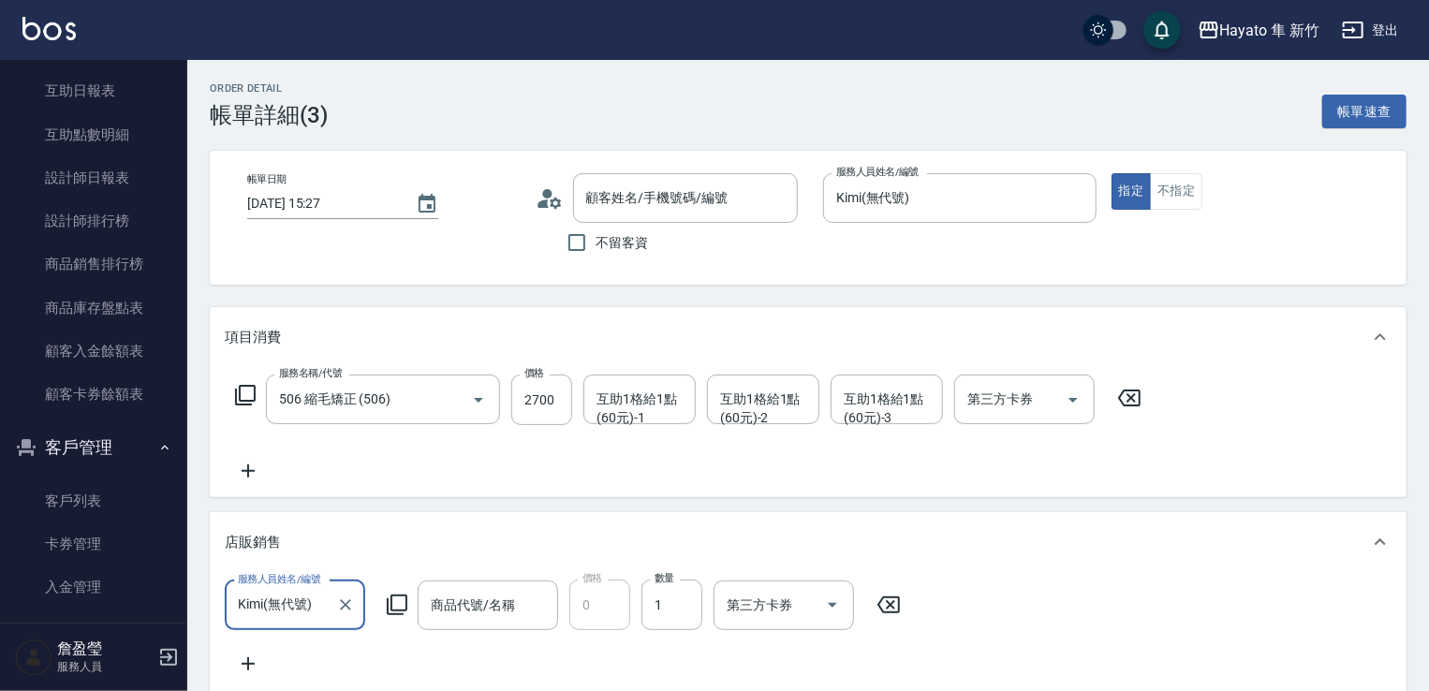
type input "[PERSON_NAME]/0933970843/"
type input "(贈送)JC護髮油(小)"
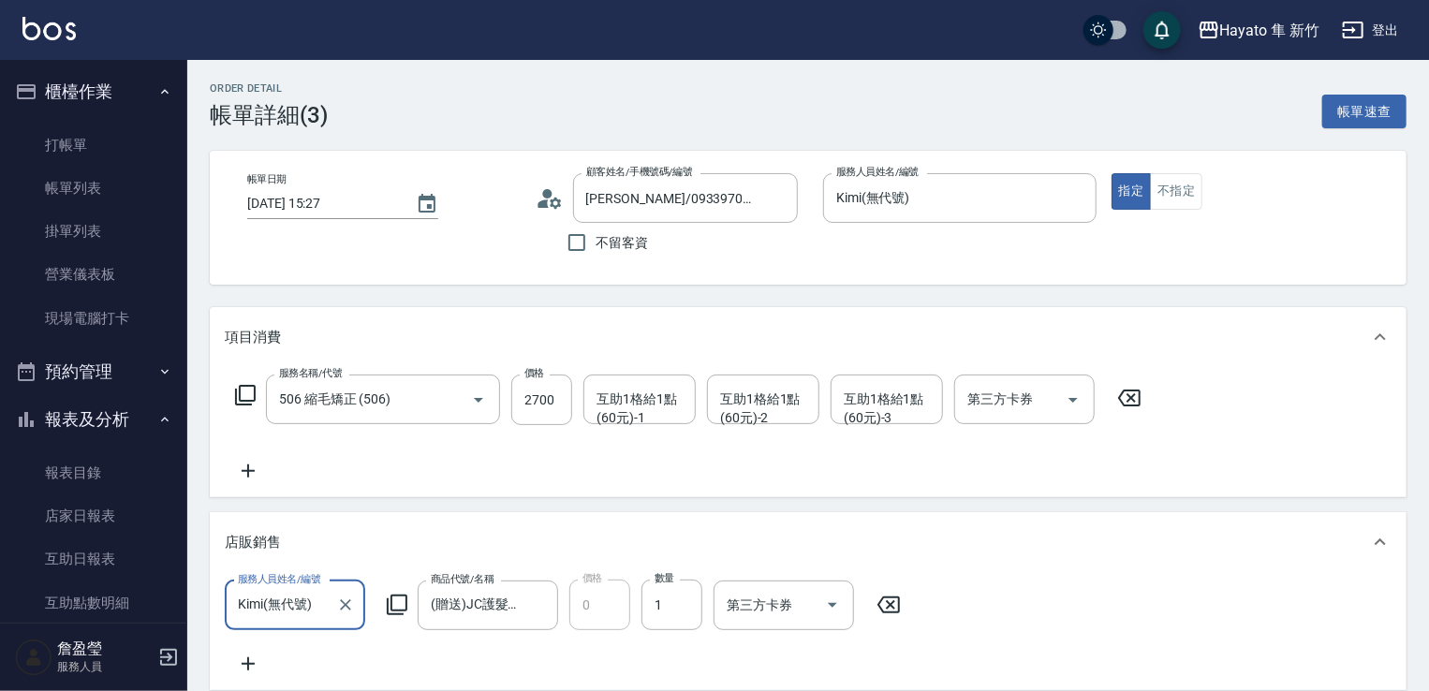
click at [149, 116] on ul "打帳單 帳單列表 掛單列表 營業儀表板 現場電腦打卡" at bounding box center [93, 231] width 172 height 231
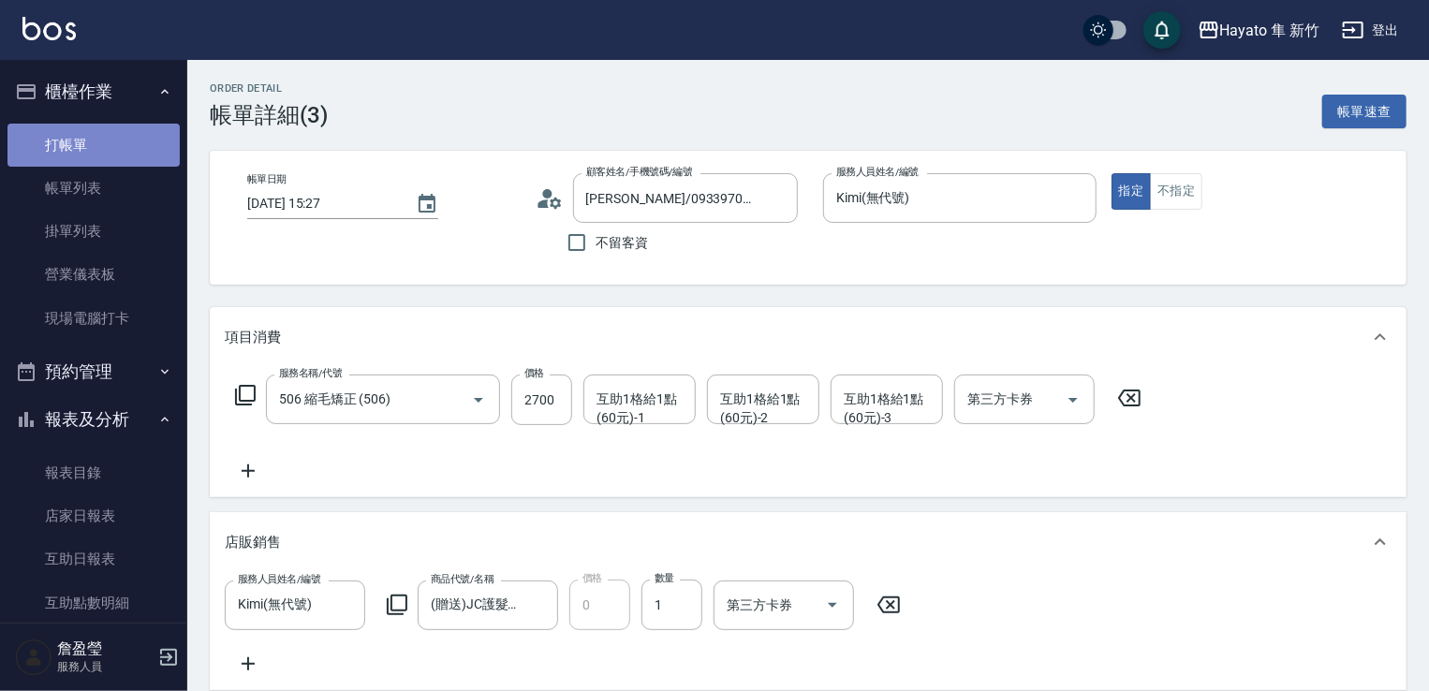
click at [158, 149] on link "打帳單" at bounding box center [93, 145] width 172 height 43
